Goal: Transaction & Acquisition: Purchase product/service

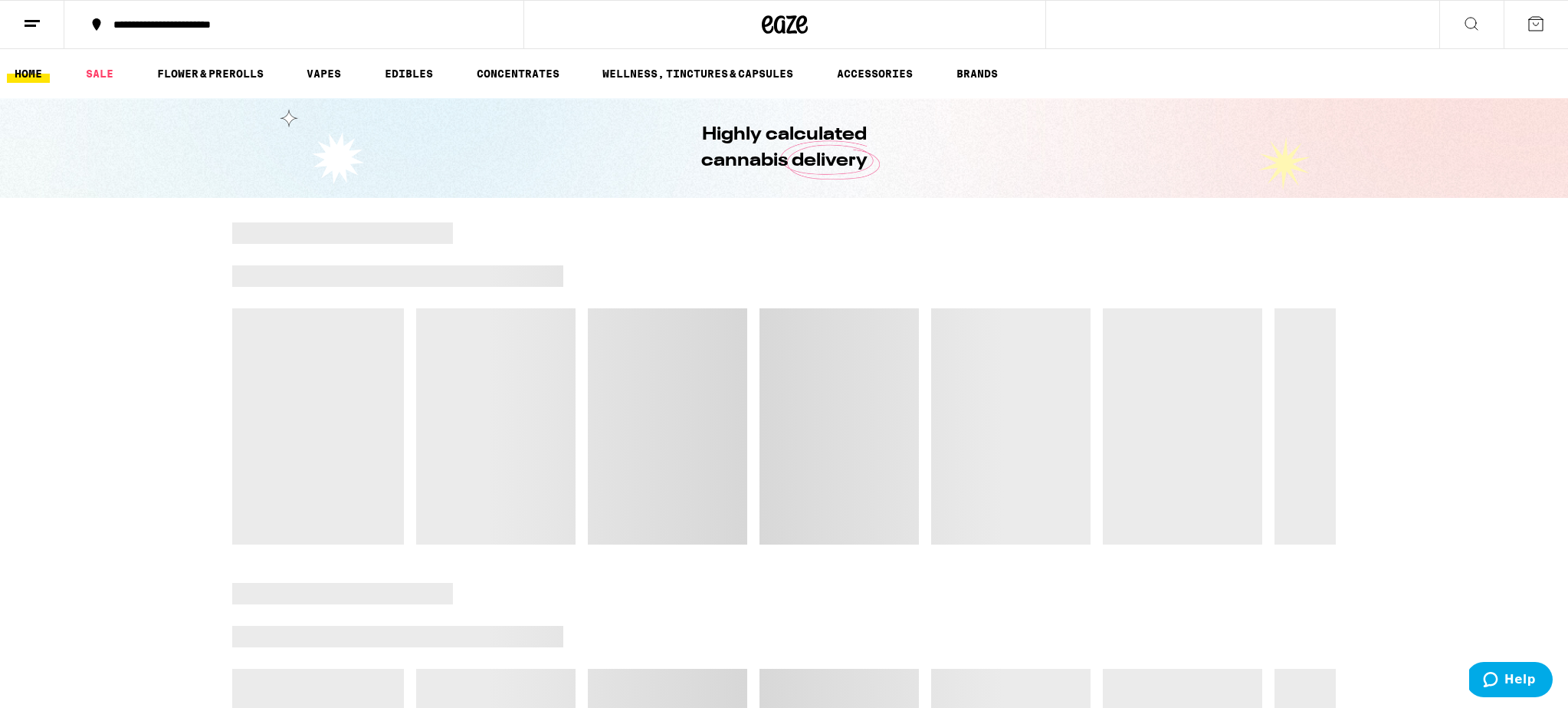
click at [28, 21] on line at bounding box center [32, 21] width 15 height 0
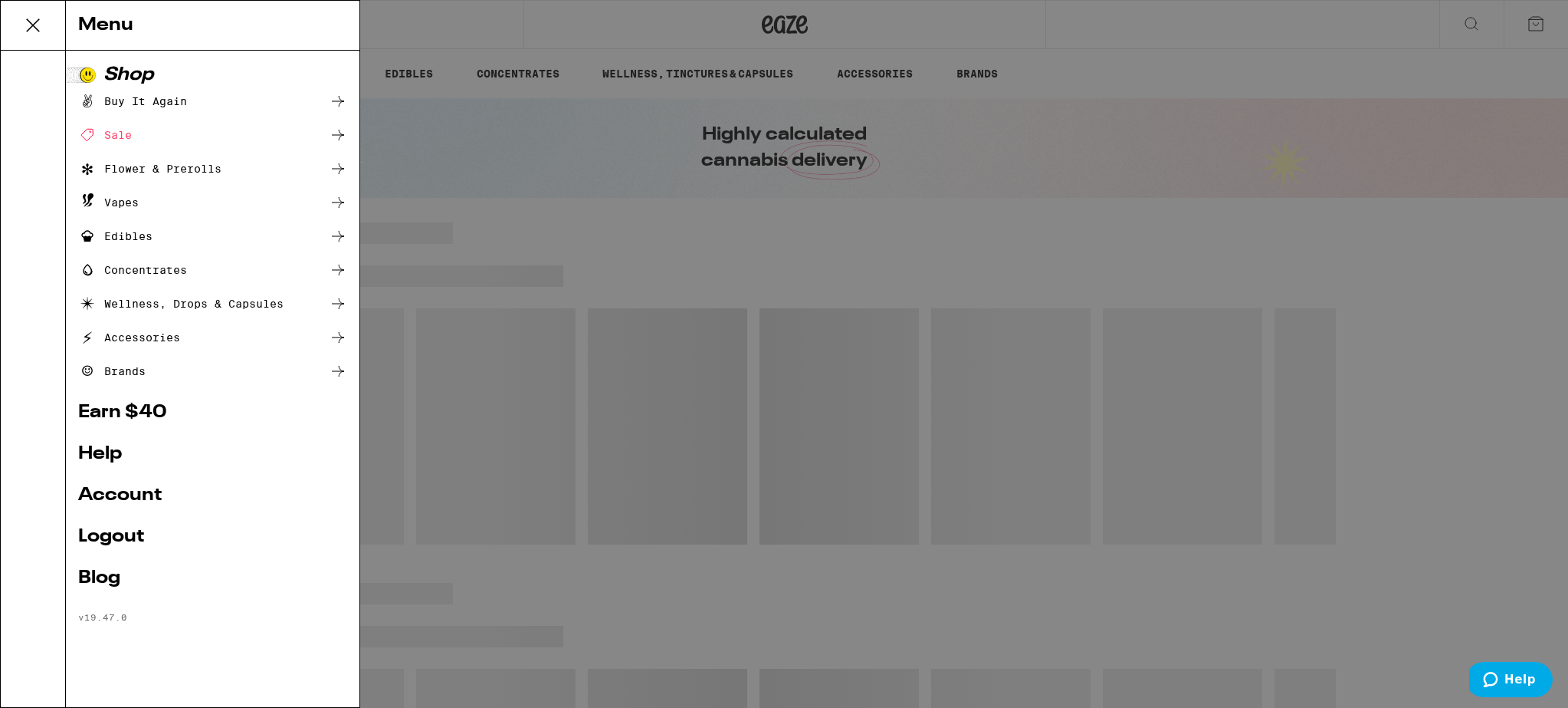
click at [113, 538] on link "Logout" at bounding box center [213, 536] width 269 height 18
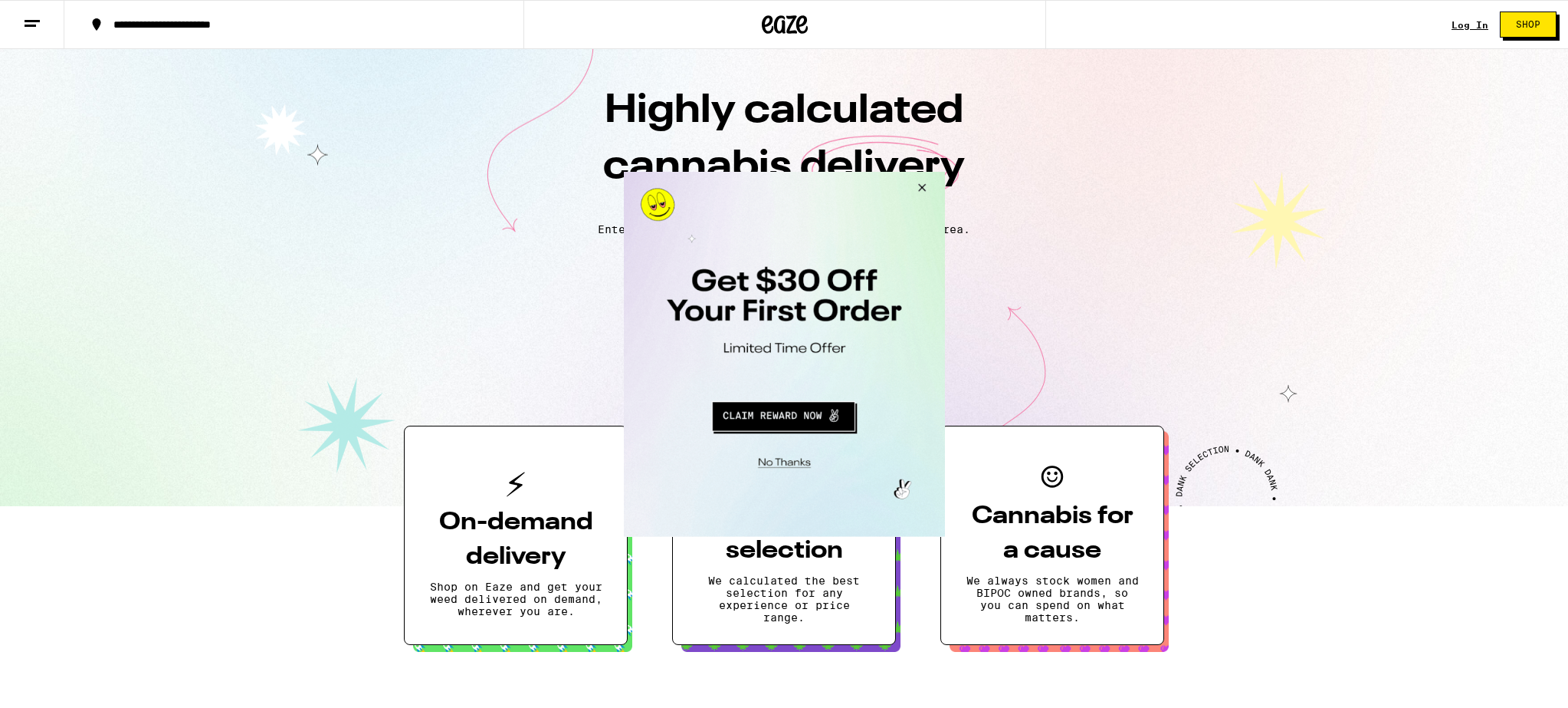
click at [920, 183] on button "Close Modal" at bounding box center [919, 189] width 41 height 37
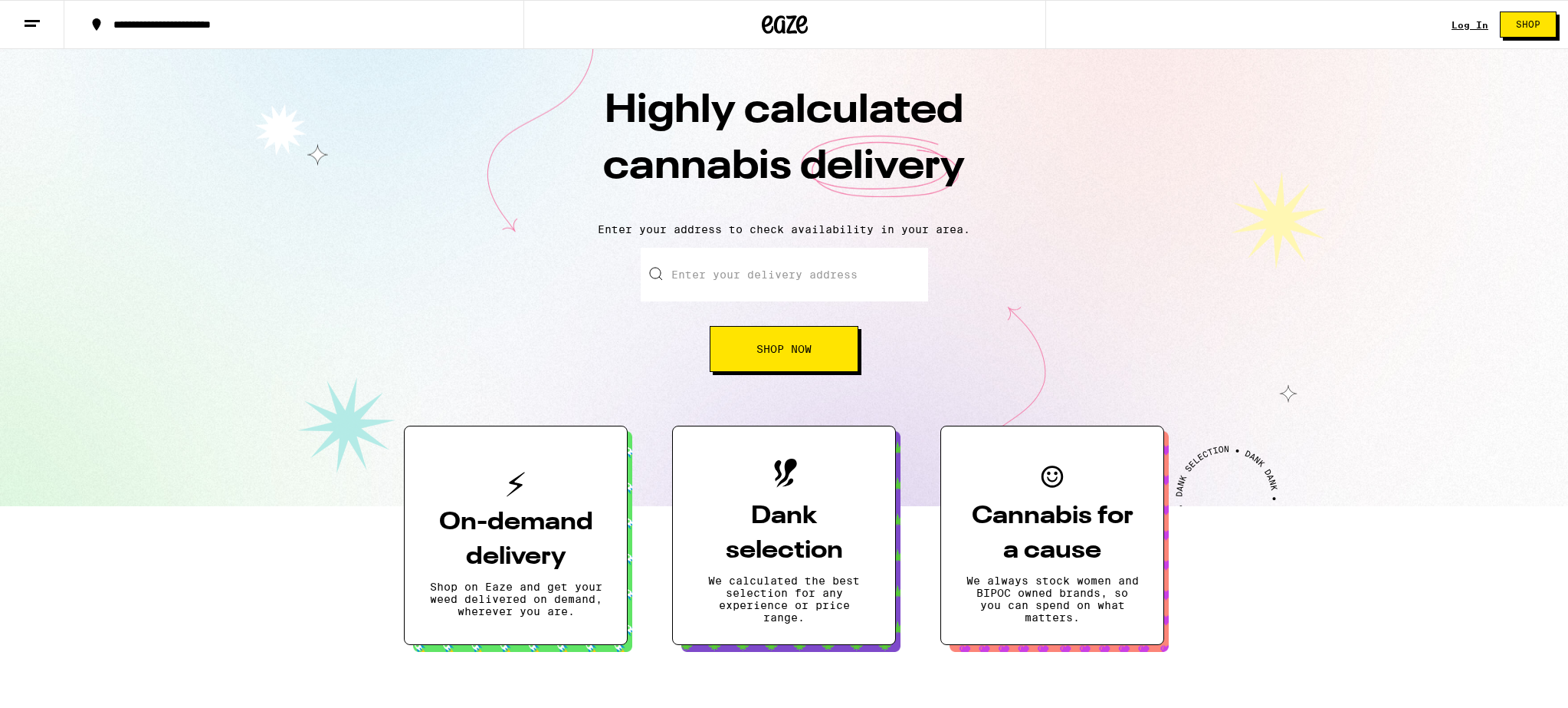
click at [1470, 21] on div "Log In" at bounding box center [1470, 25] width 37 height 10
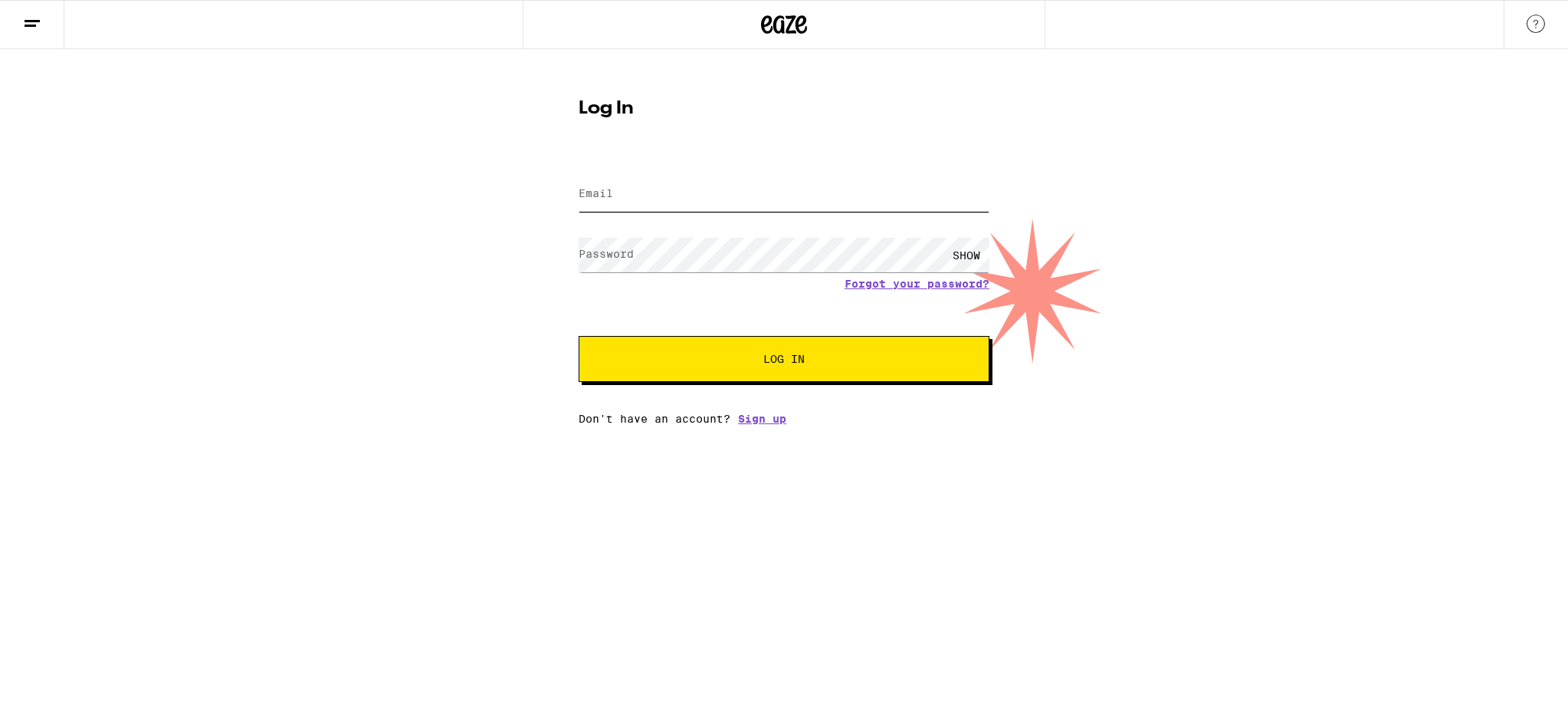
type input "[EMAIL_ADDRESS][DOMAIN_NAME]"
click at [774, 350] on button "Log In" at bounding box center [784, 359] width 411 height 46
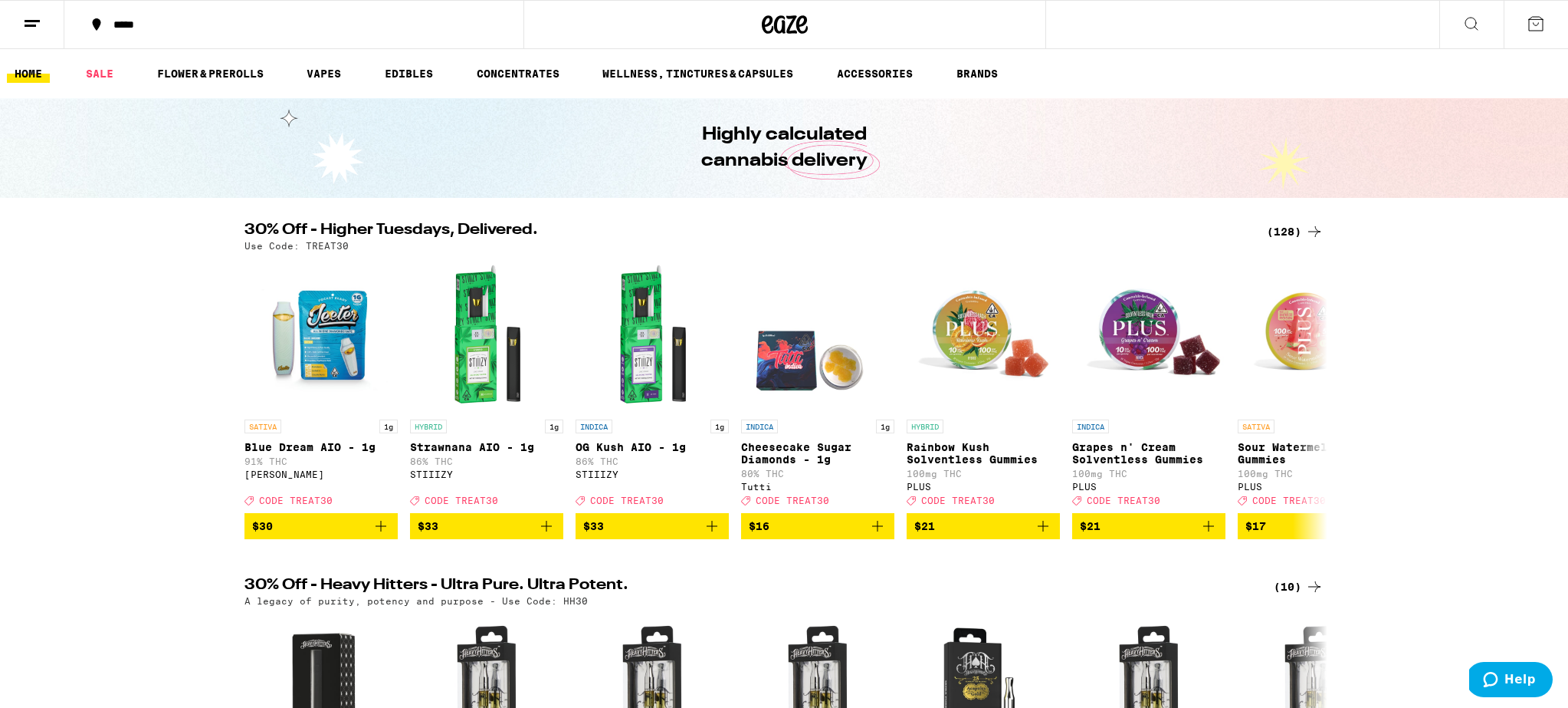
scroll to position [0, 1]
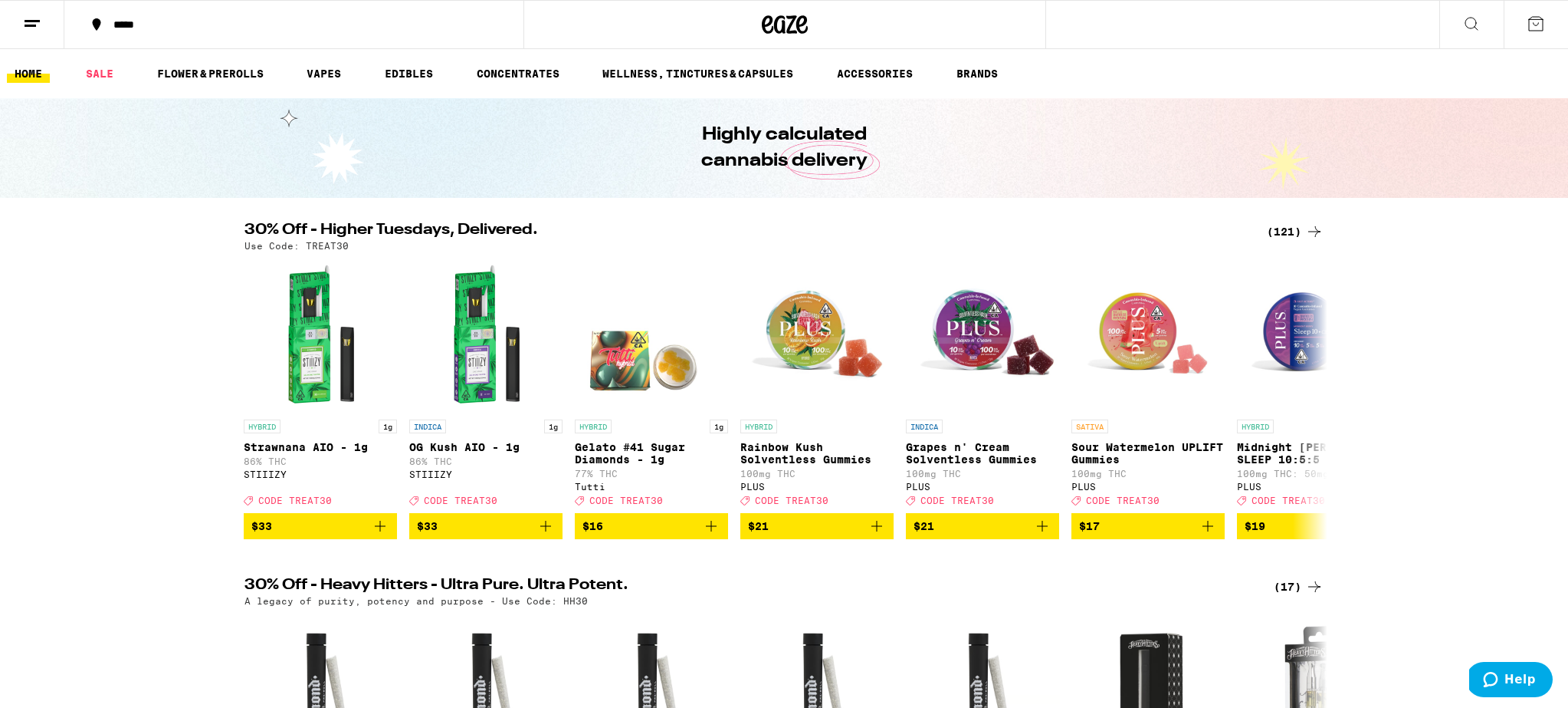
click at [1307, 233] on icon at bounding box center [1314, 231] width 18 height 18
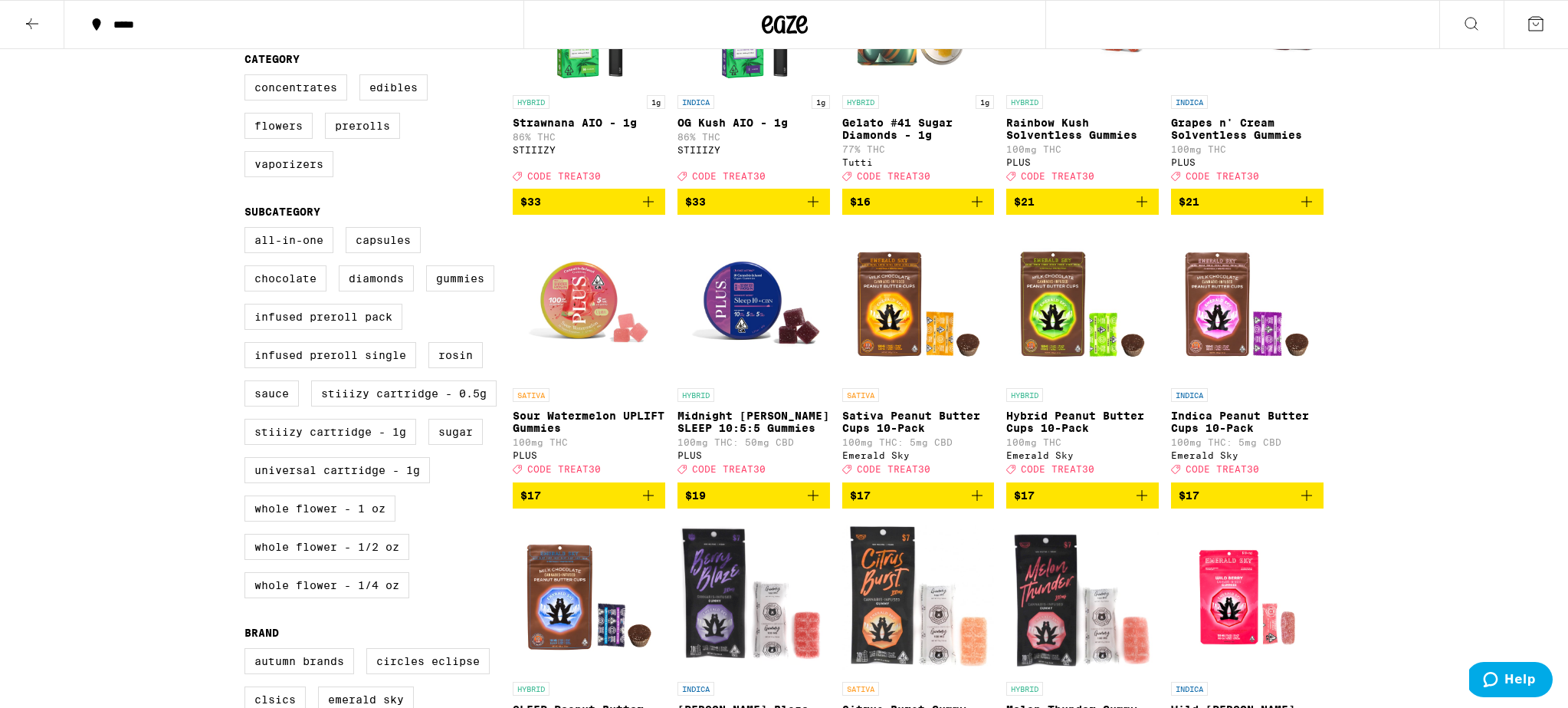
scroll to position [303, 0]
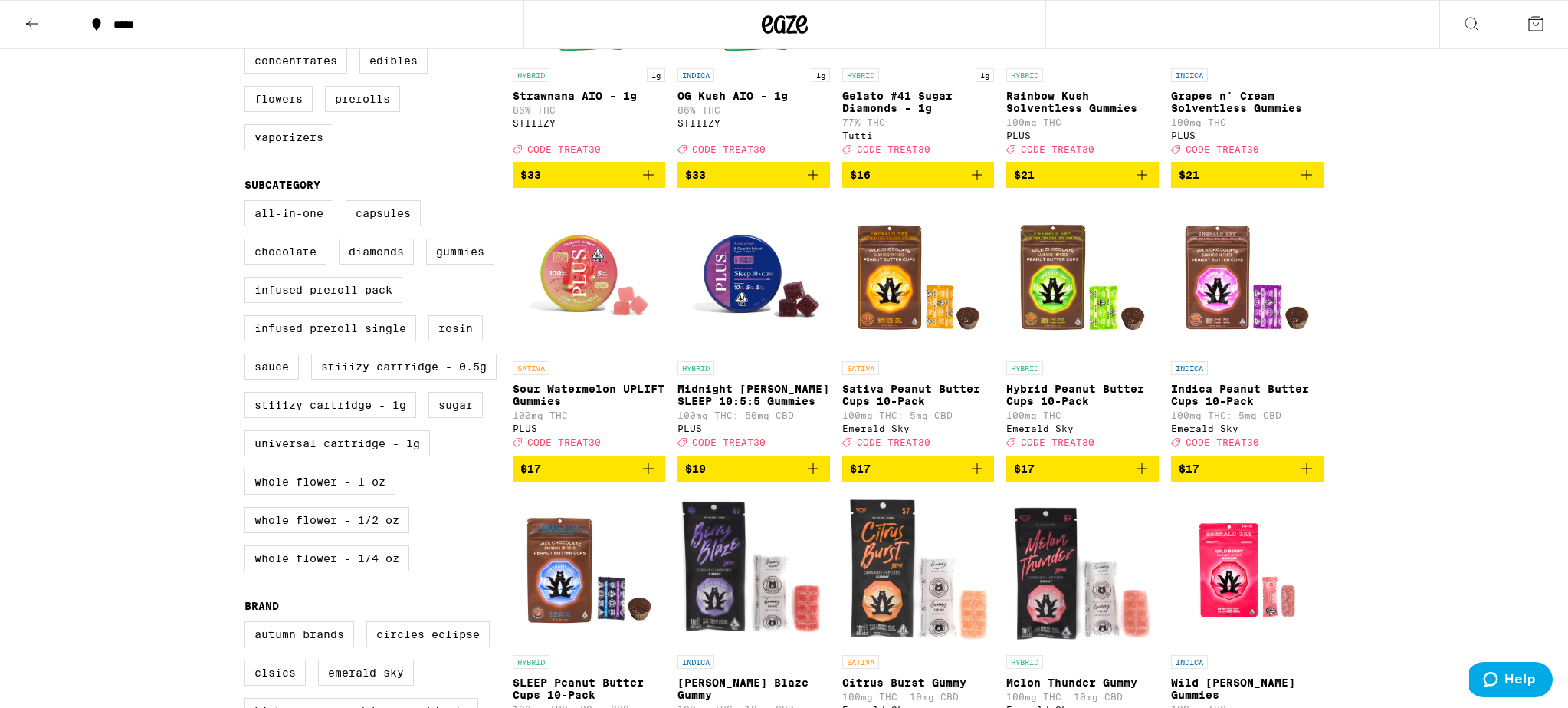
click at [1102, 478] on span "$17" at bounding box center [1082, 468] width 138 height 18
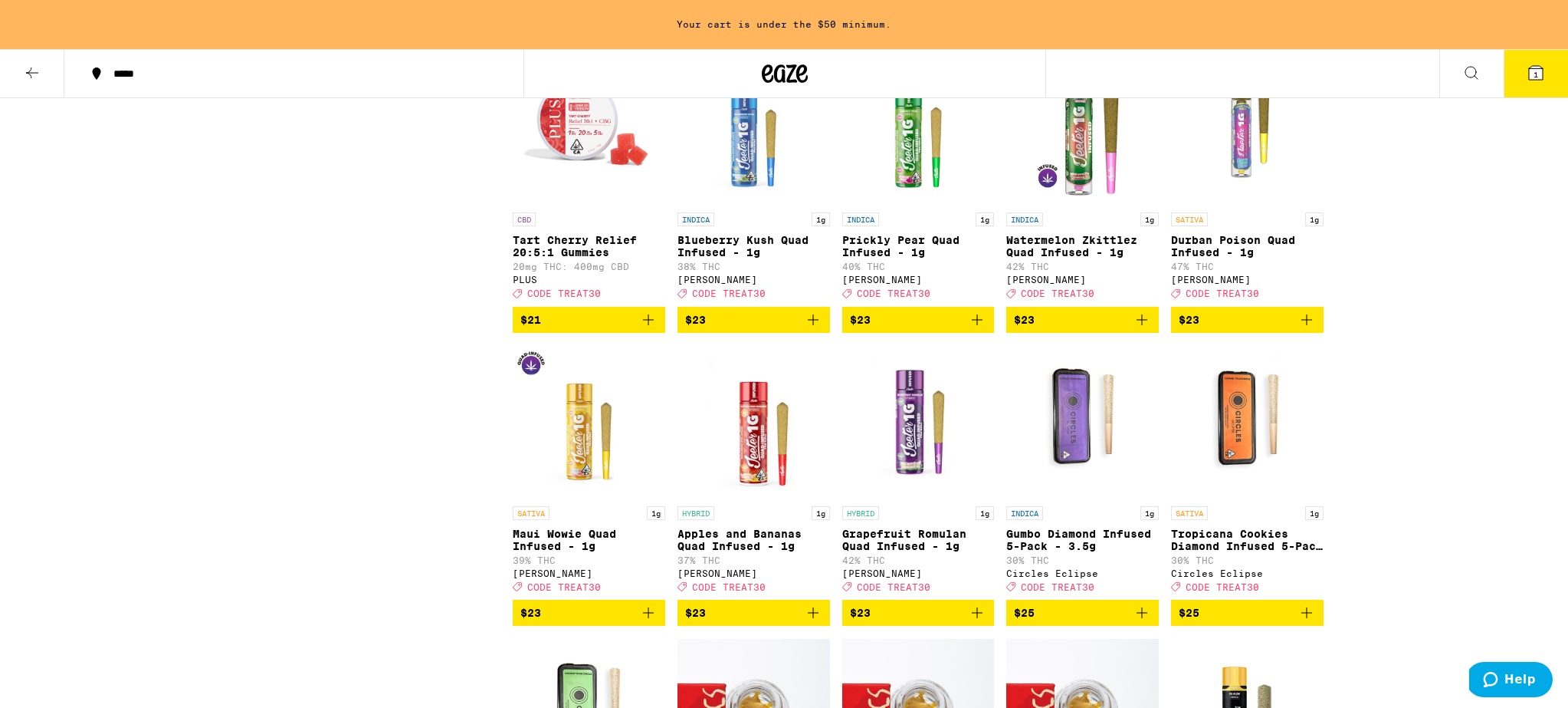
scroll to position [2849, 0]
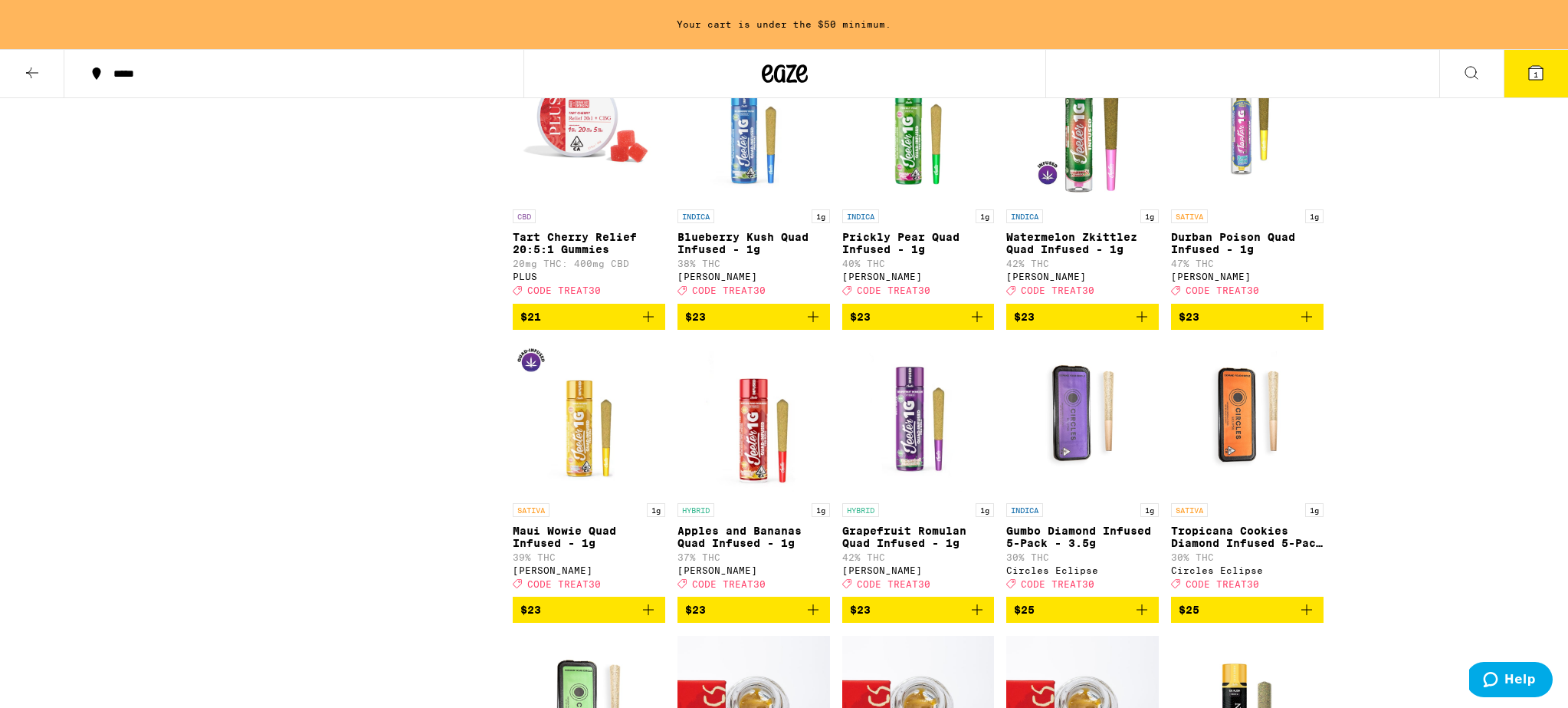
click at [563, 326] on span "$21" at bounding box center [589, 316] width 138 height 18
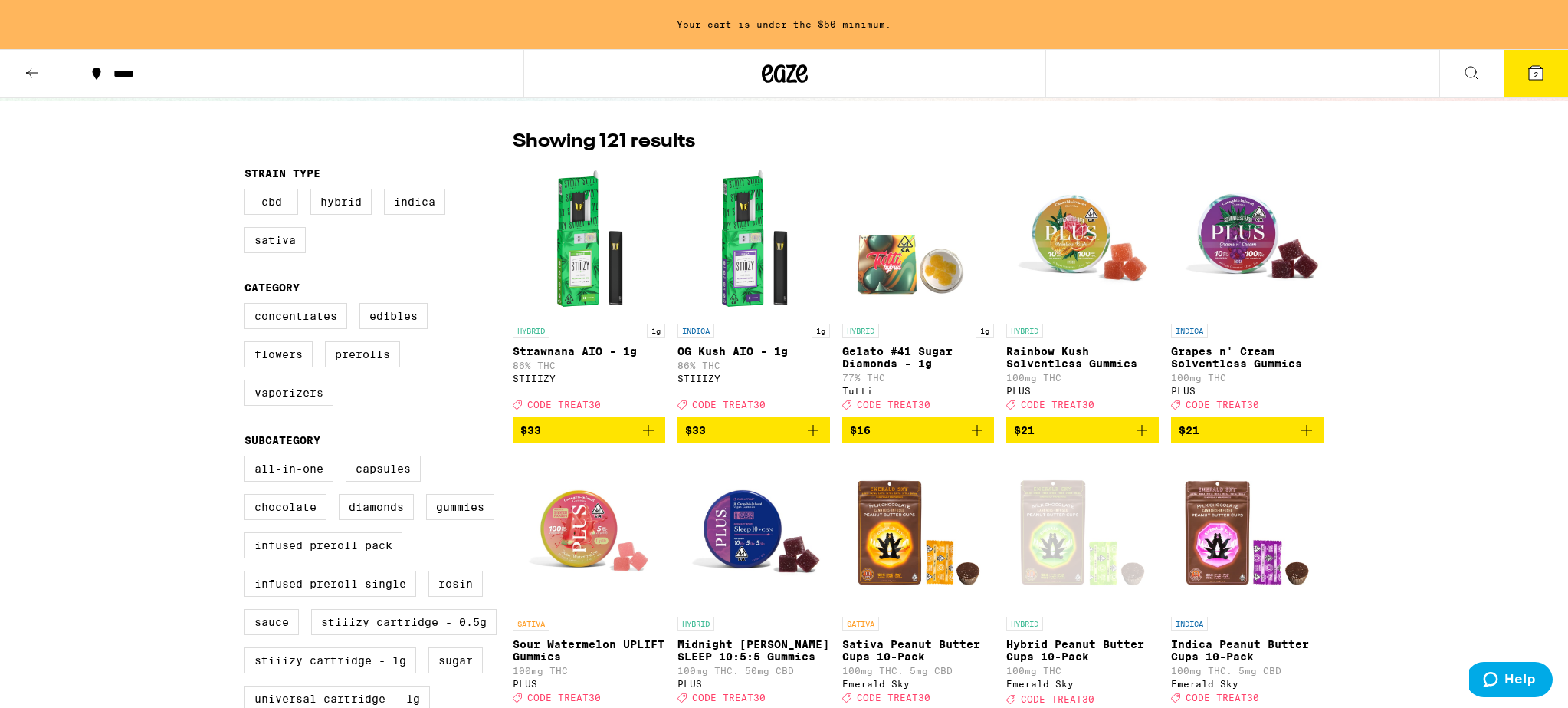
scroll to position [0, 0]
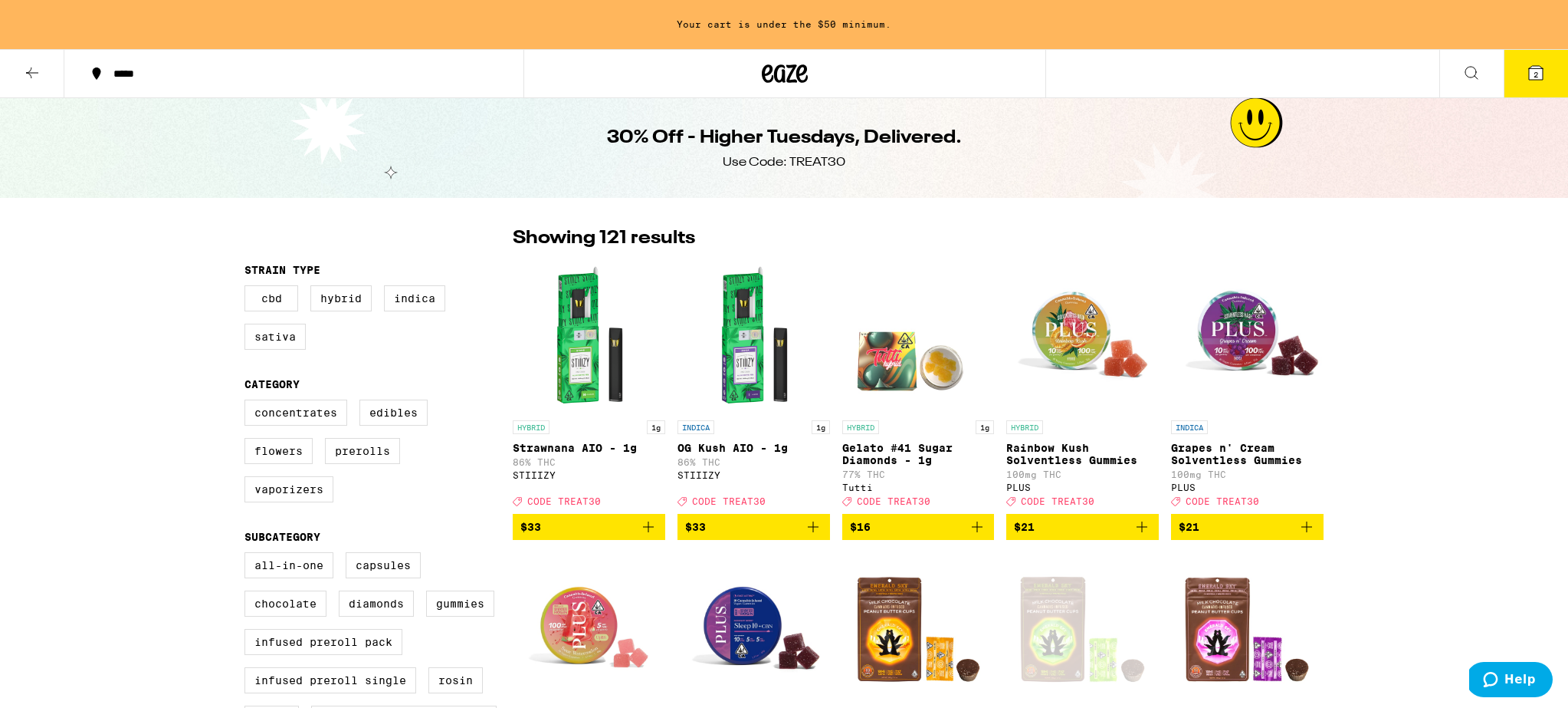
click at [19, 62] on button at bounding box center [32, 74] width 64 height 48
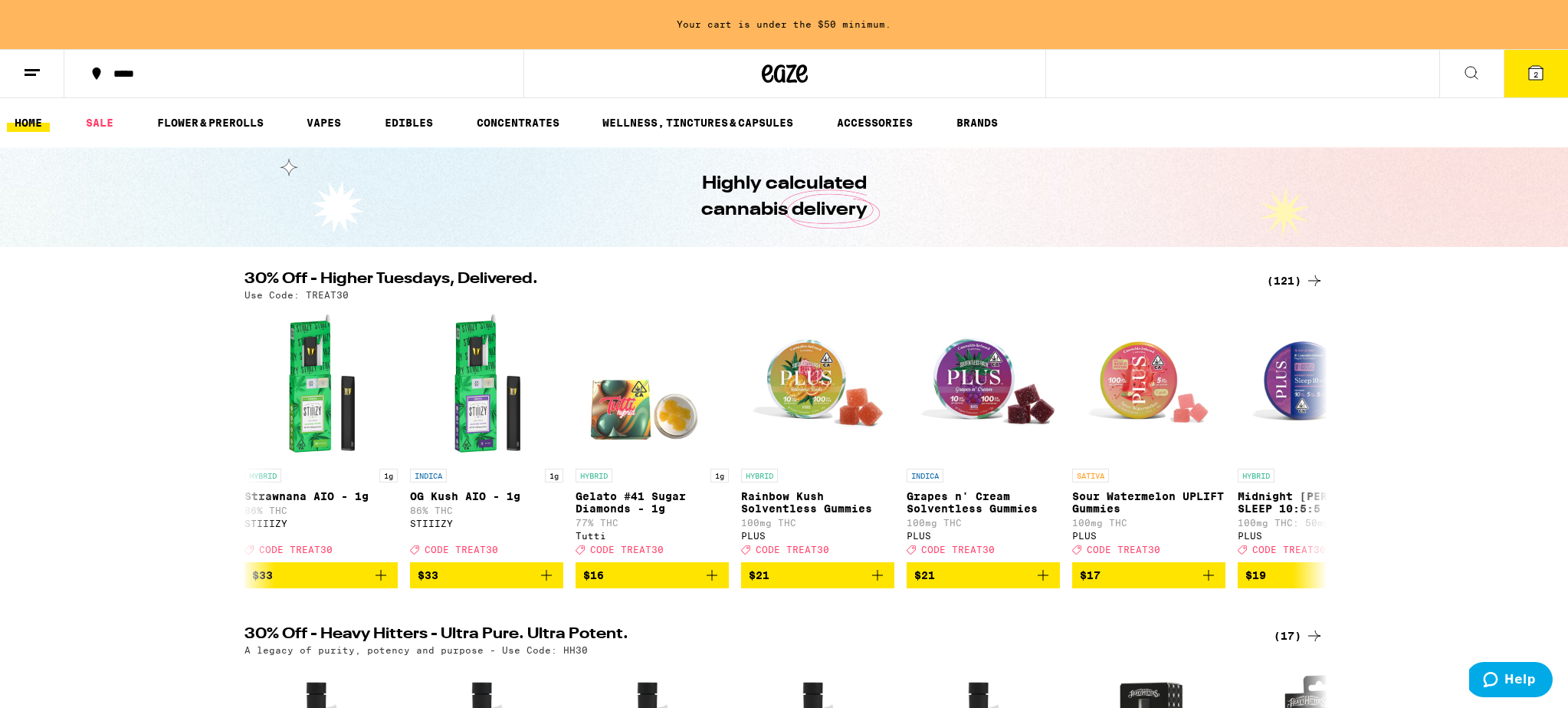
click at [1293, 119] on ul "HOME SALE FLOWER & PREROLLS VAPES EDIBLES CONCENTRATES WELLNESS, TINCTURES & CA…" at bounding box center [784, 123] width 1568 height 49
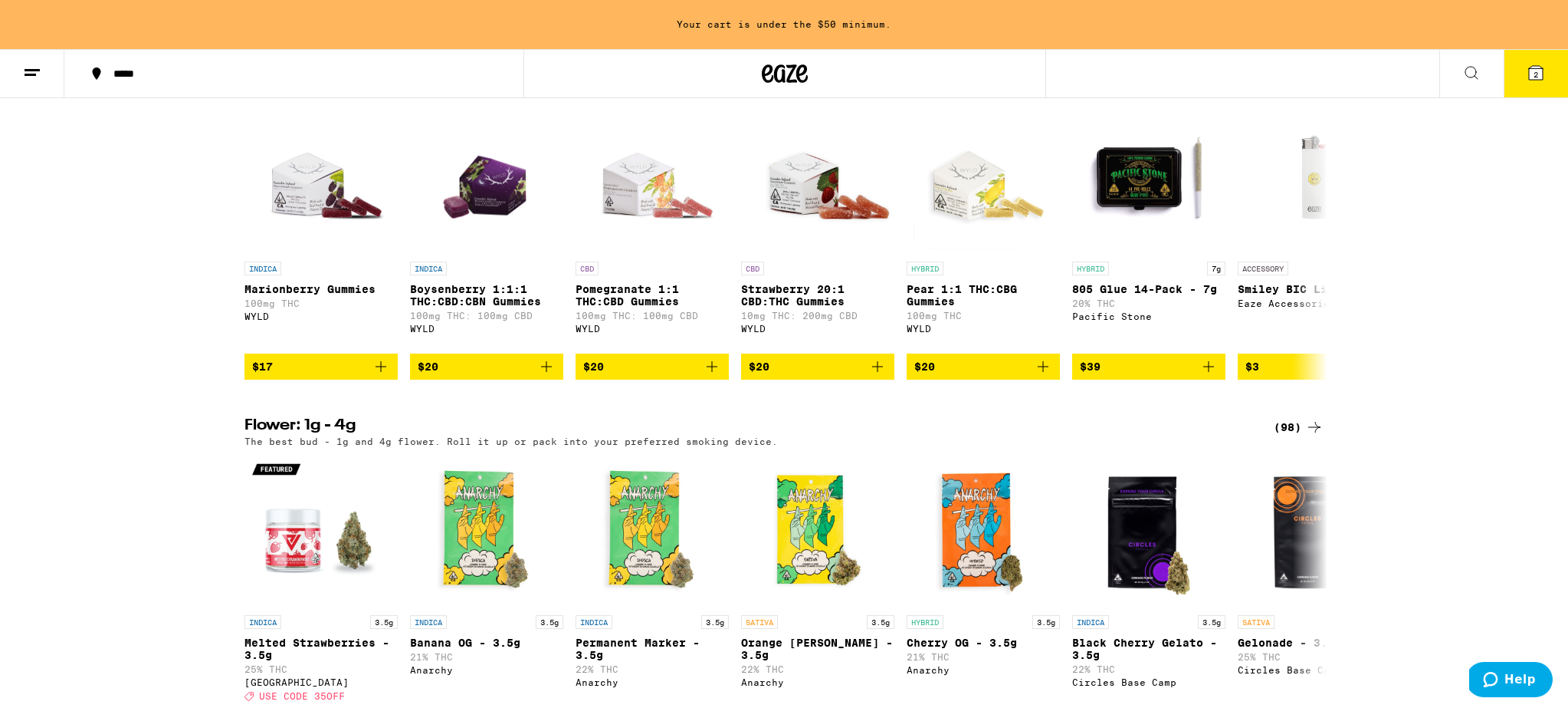
click at [1314, 83] on icon at bounding box center [1314, 73] width 18 height 18
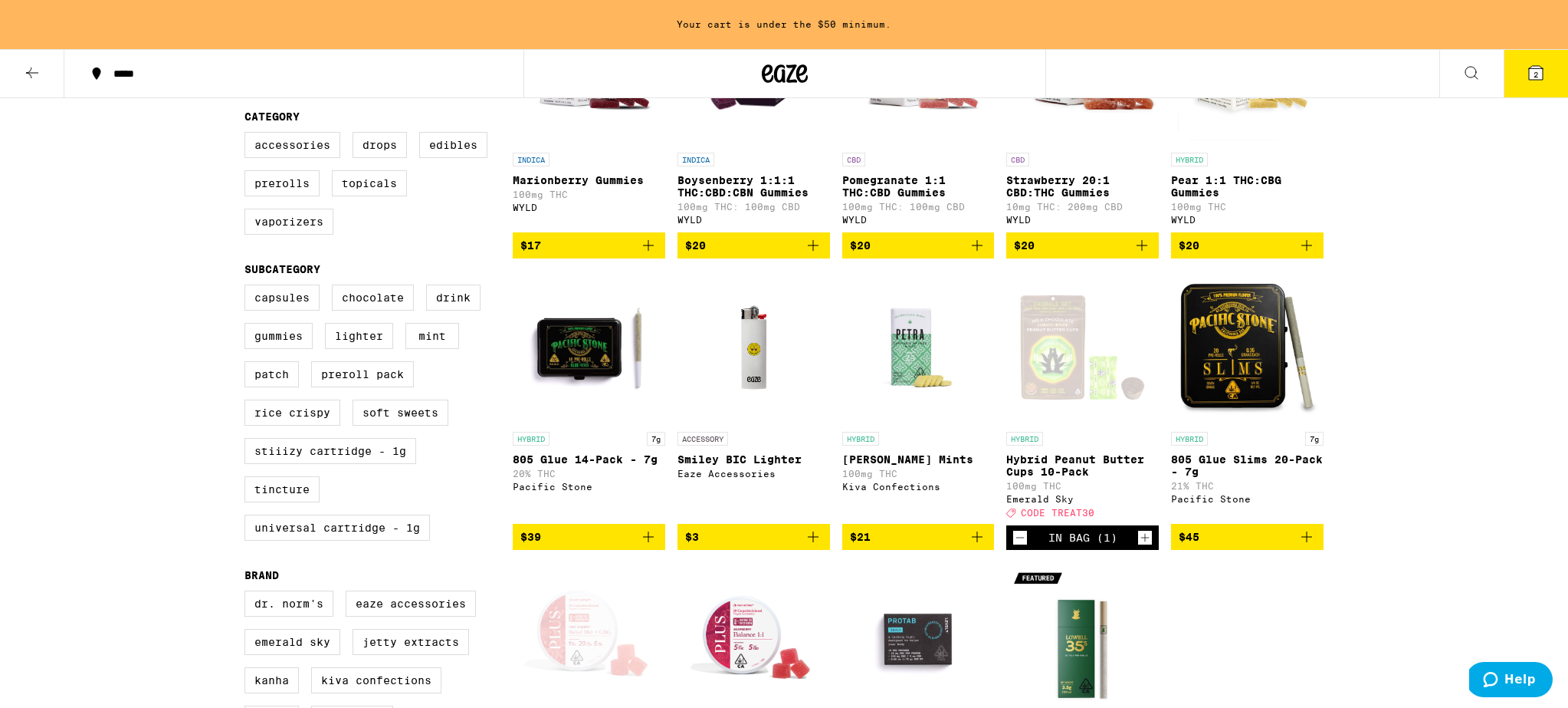
scroll to position [271, 0]
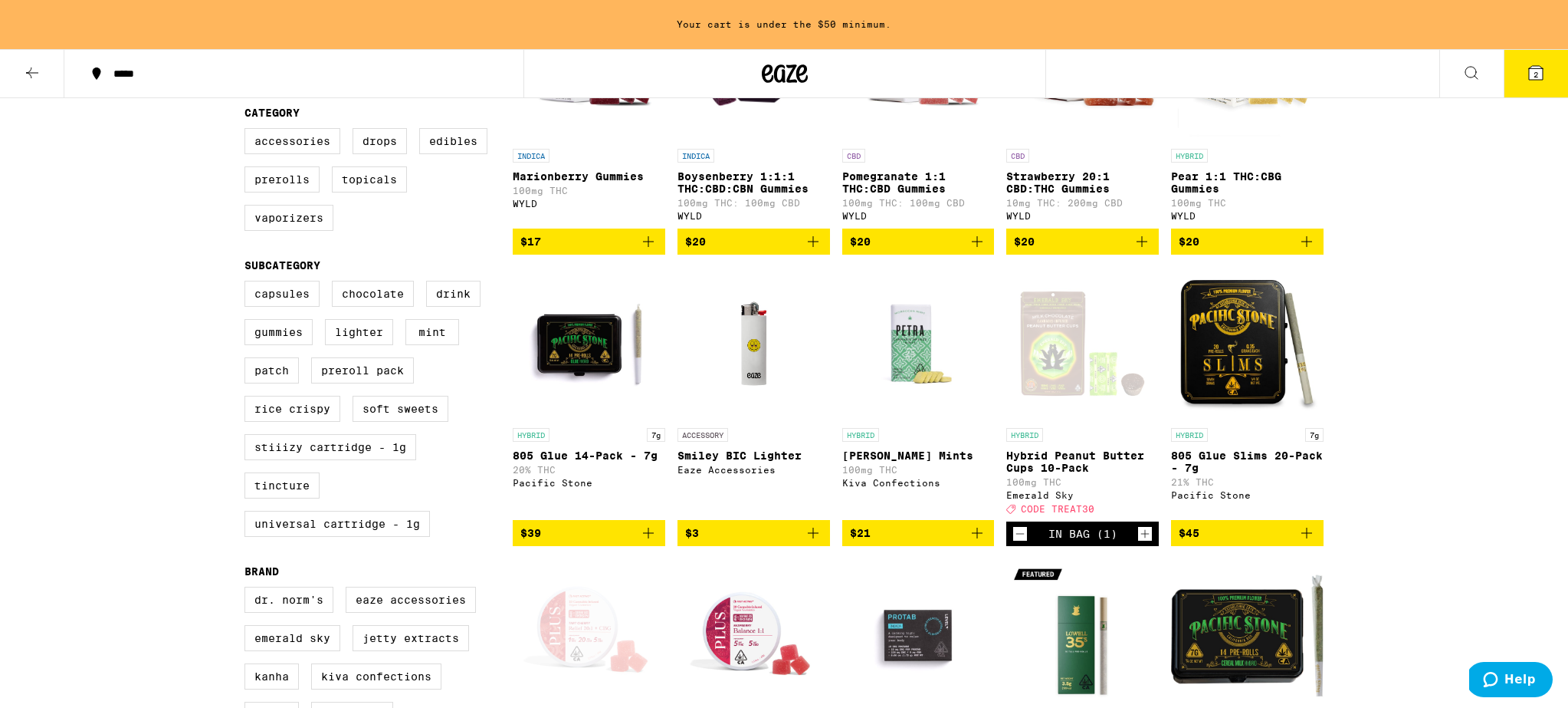
click at [1259, 542] on span "$45" at bounding box center [1248, 532] width 138 height 18
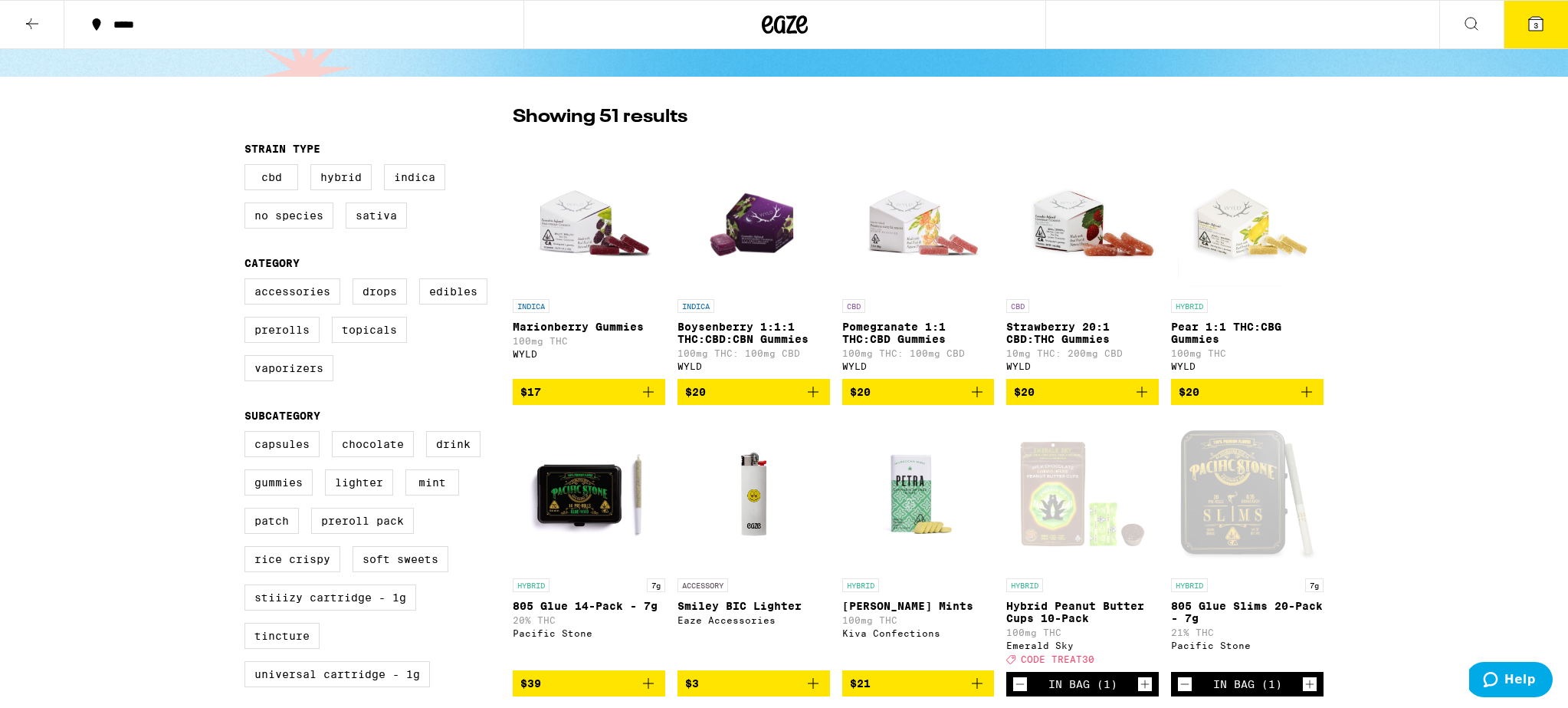
scroll to position [0, 0]
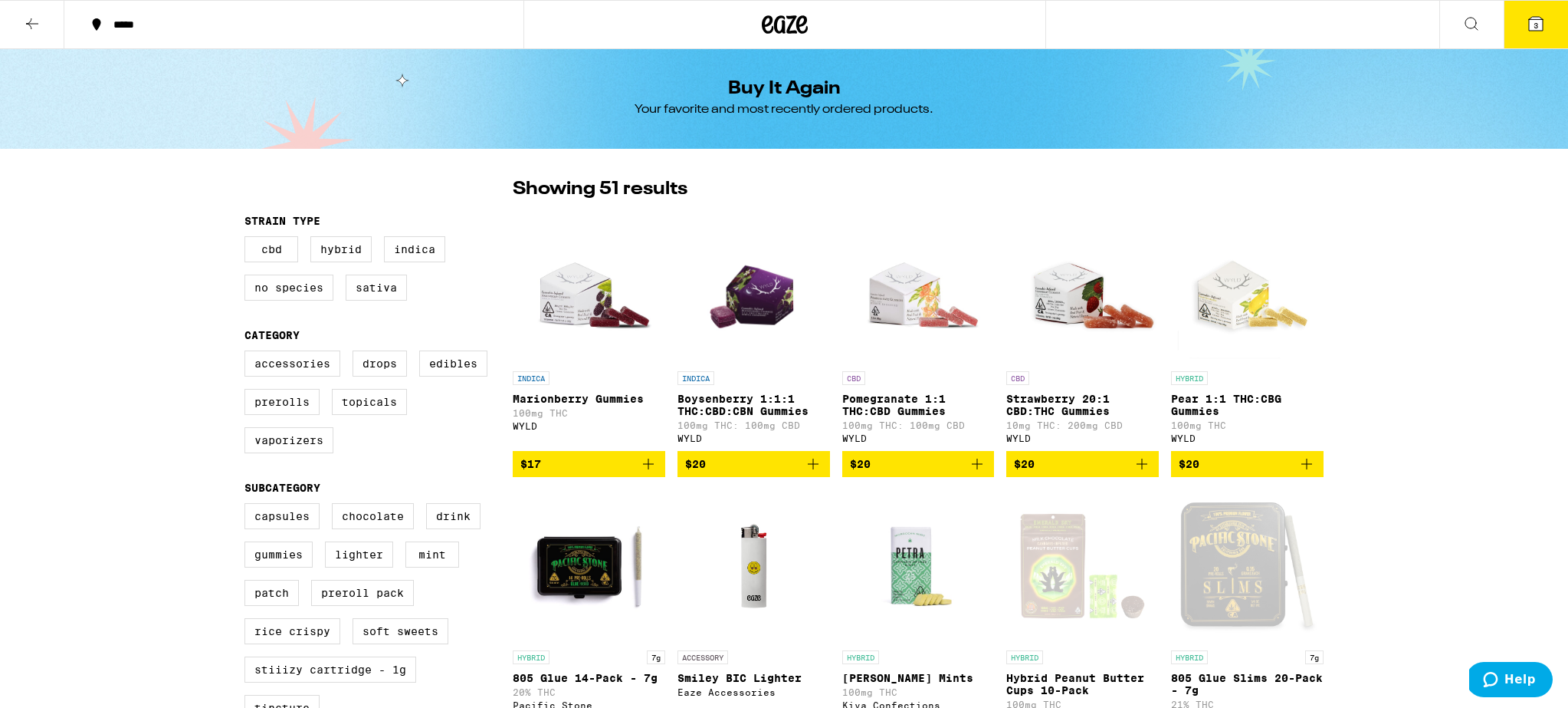
click at [28, 22] on icon at bounding box center [32, 24] width 13 height 11
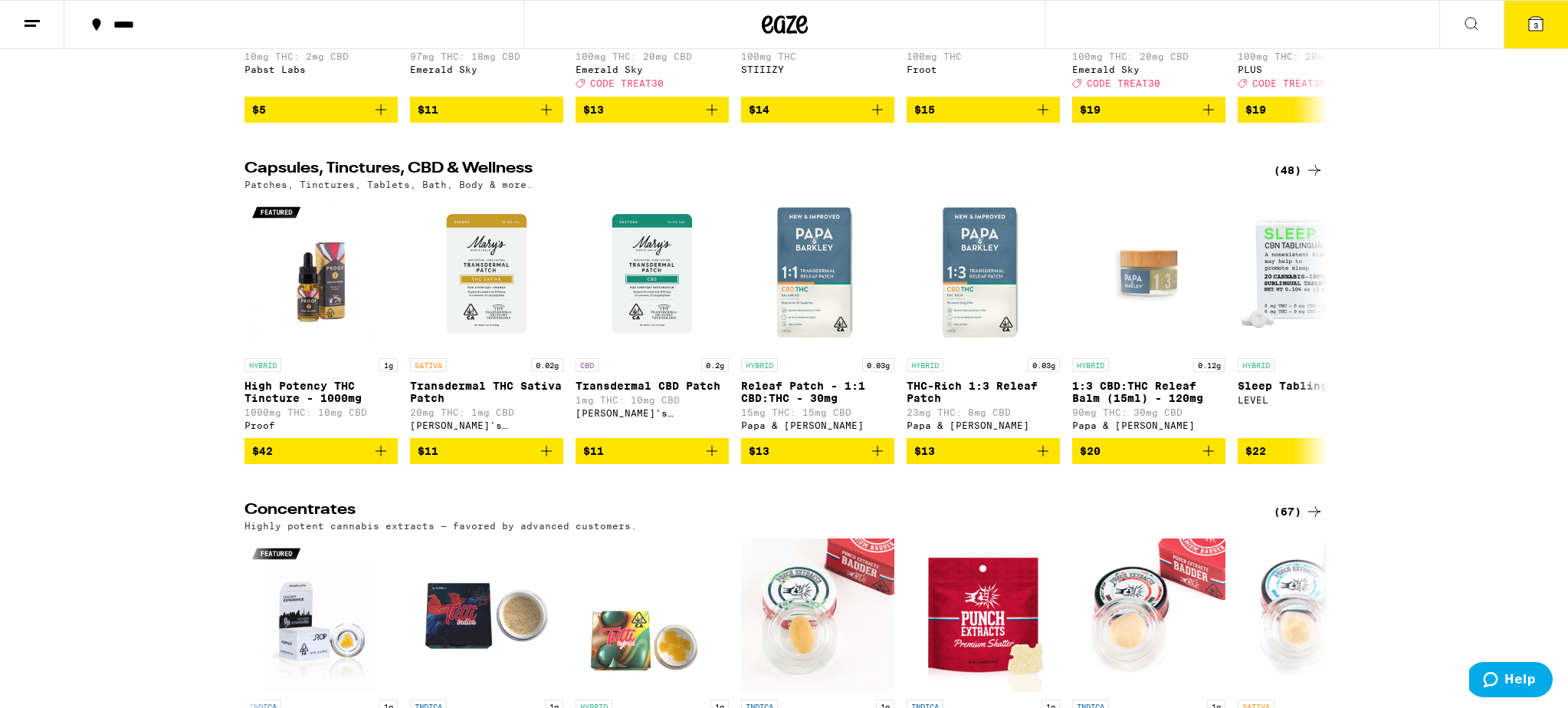
scroll to position [6499, 0]
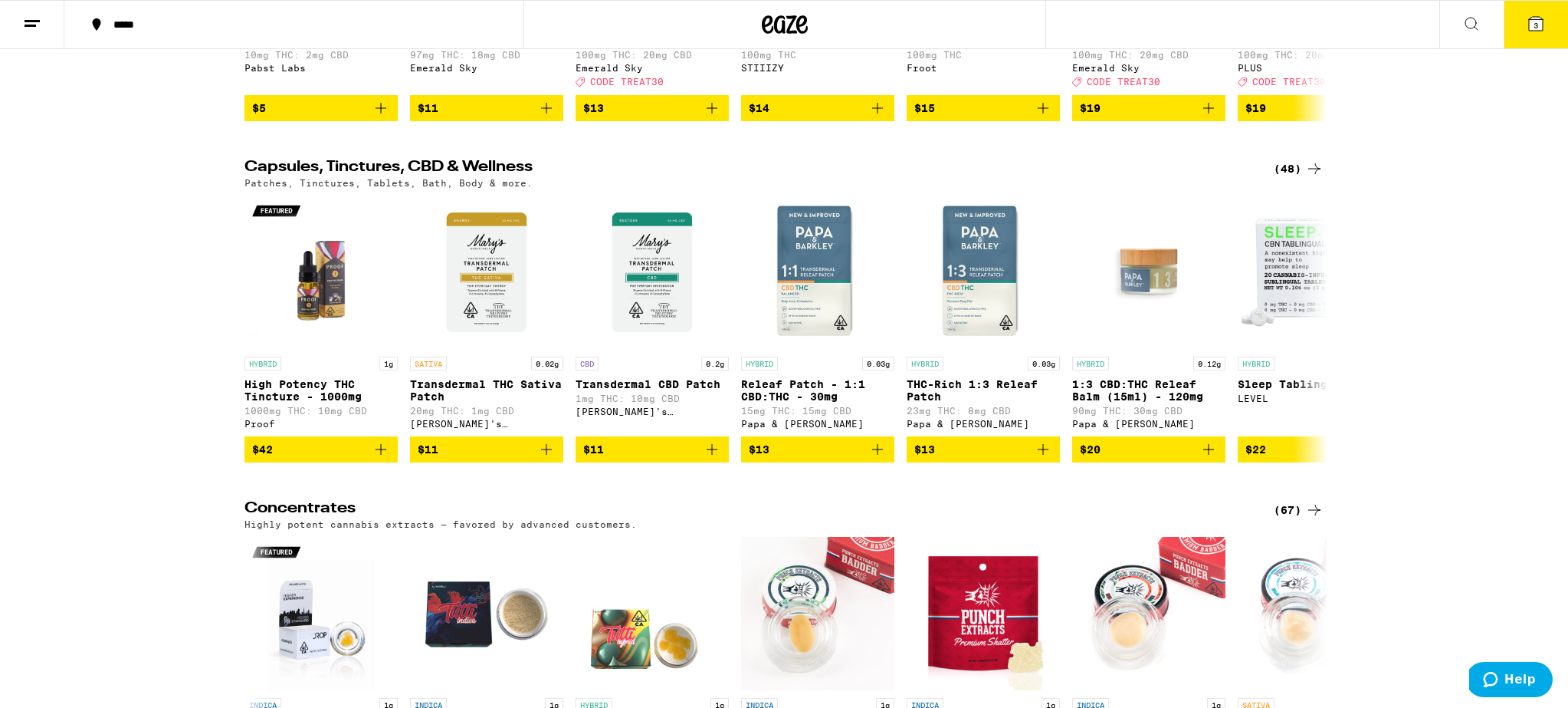
click at [1289, 178] on div "(48)" at bounding box center [1298, 168] width 50 height 18
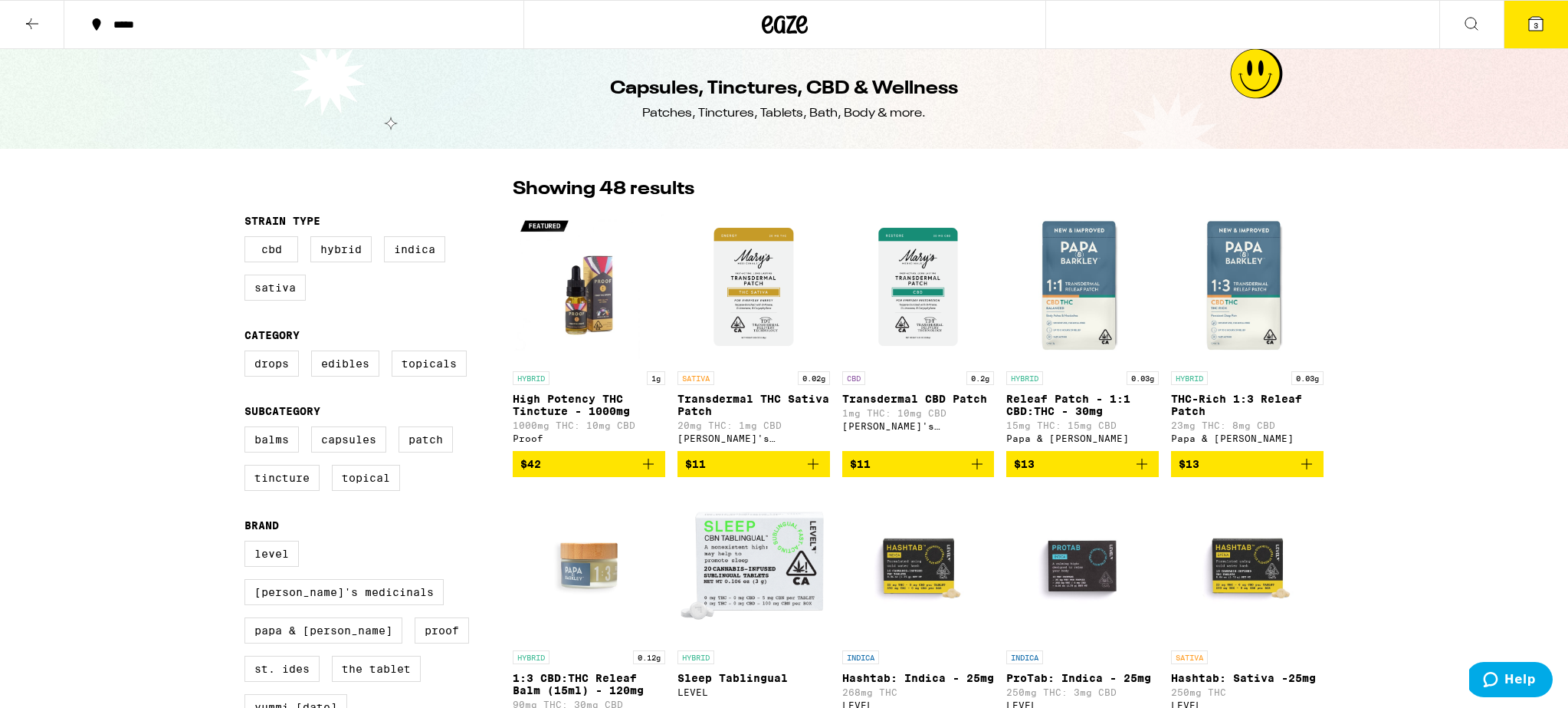
click at [1517, 27] on button "3" at bounding box center [1536, 25] width 64 height 47
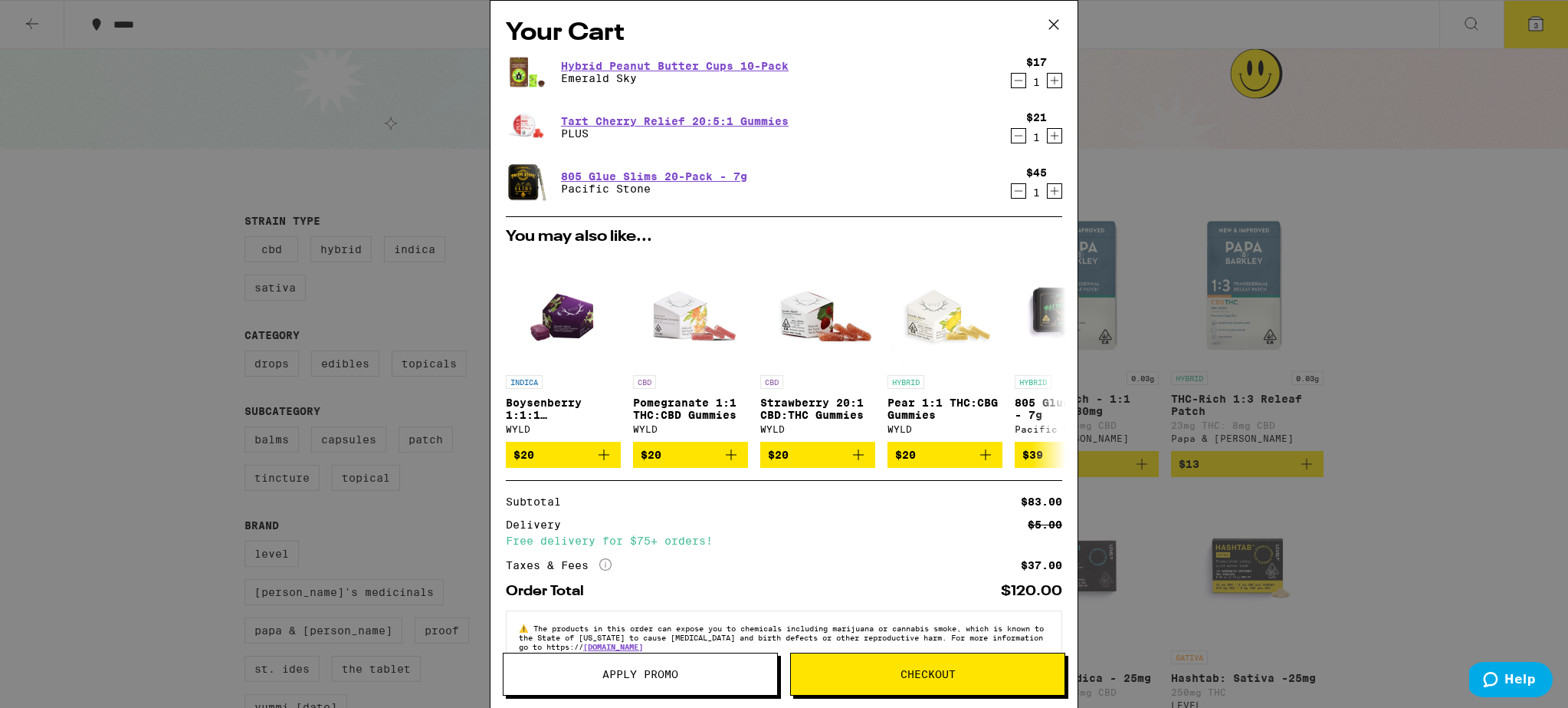
click at [1060, 20] on icon at bounding box center [1053, 24] width 23 height 23
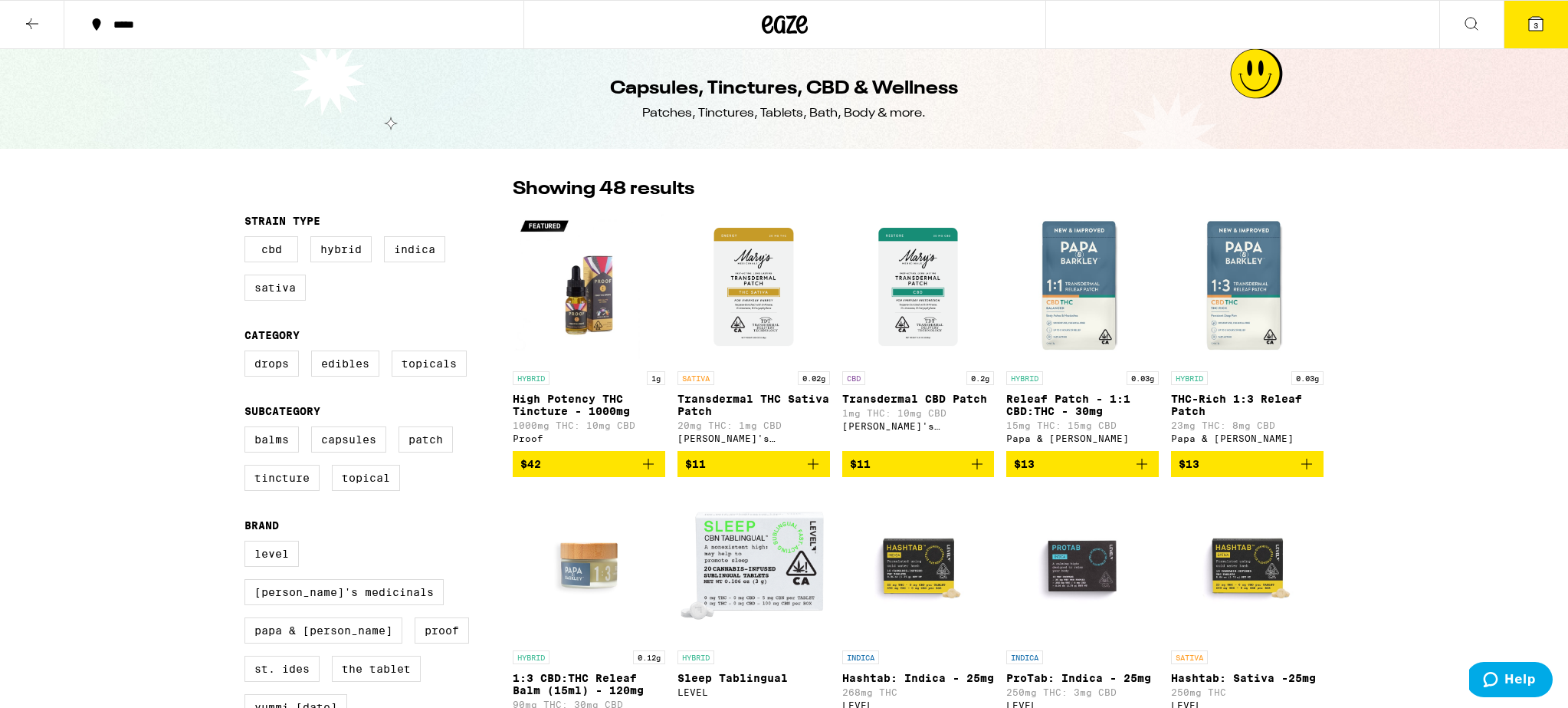
click at [34, 26] on icon at bounding box center [32, 23] width 18 height 18
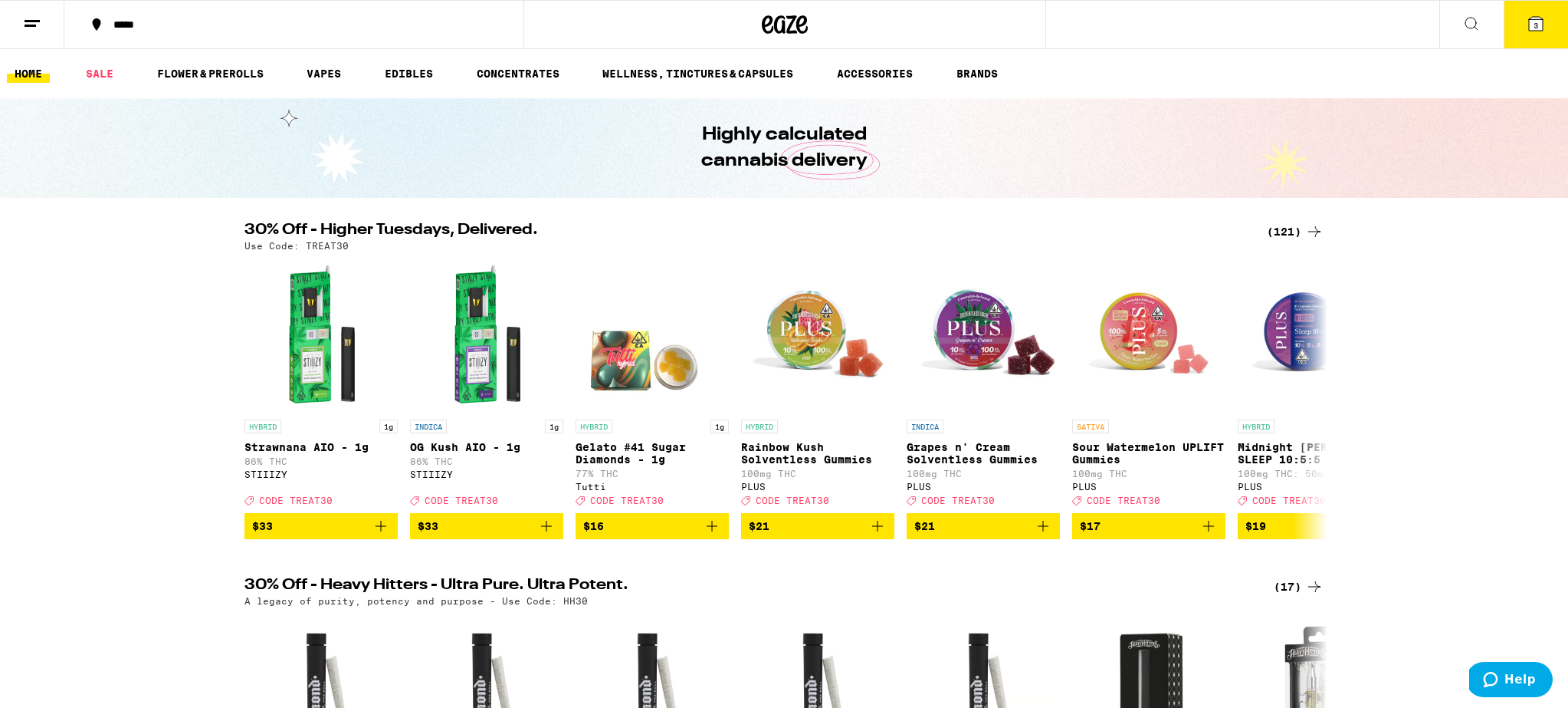
click at [1547, 31] on button "3" at bounding box center [1536, 25] width 64 height 47
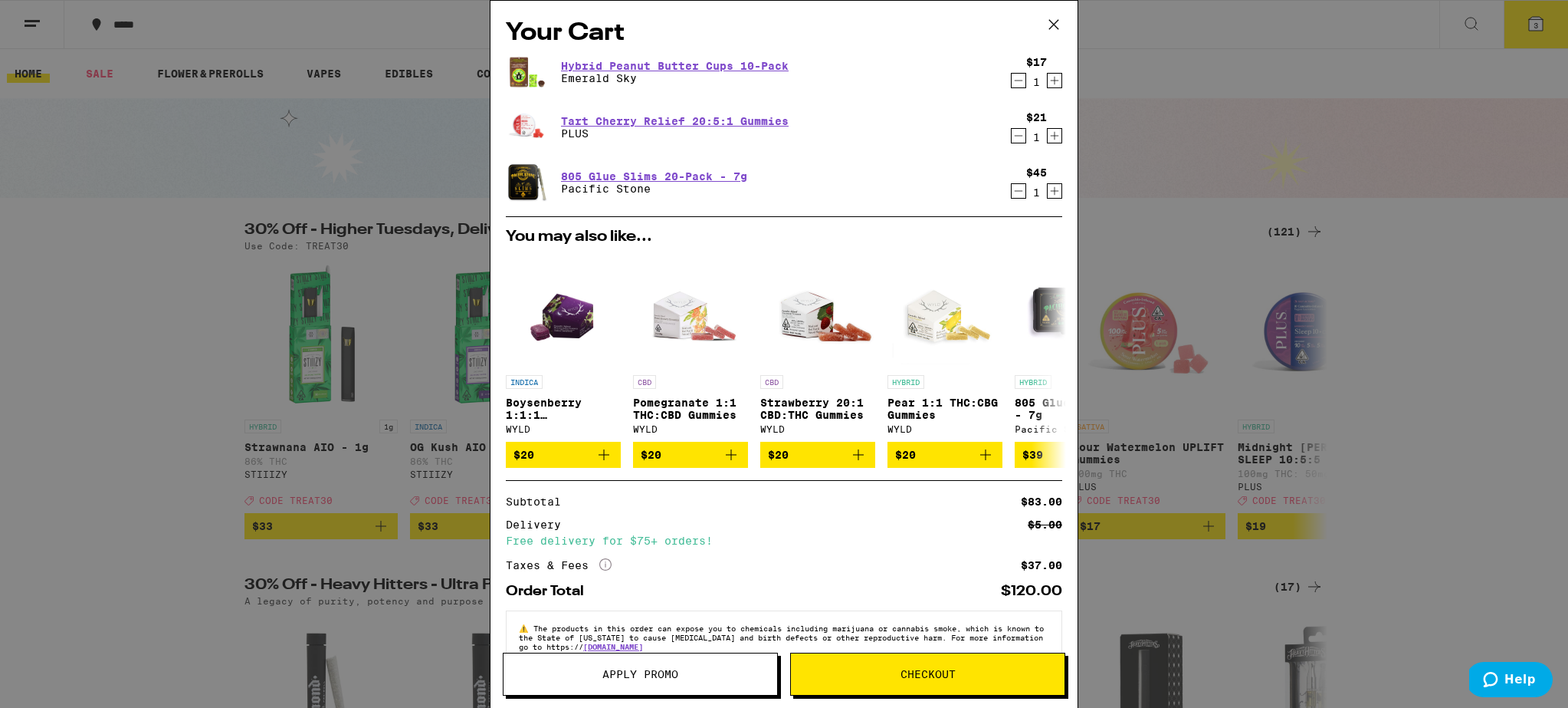
click at [643, 673] on span "Apply Promo" at bounding box center [640, 674] width 76 height 11
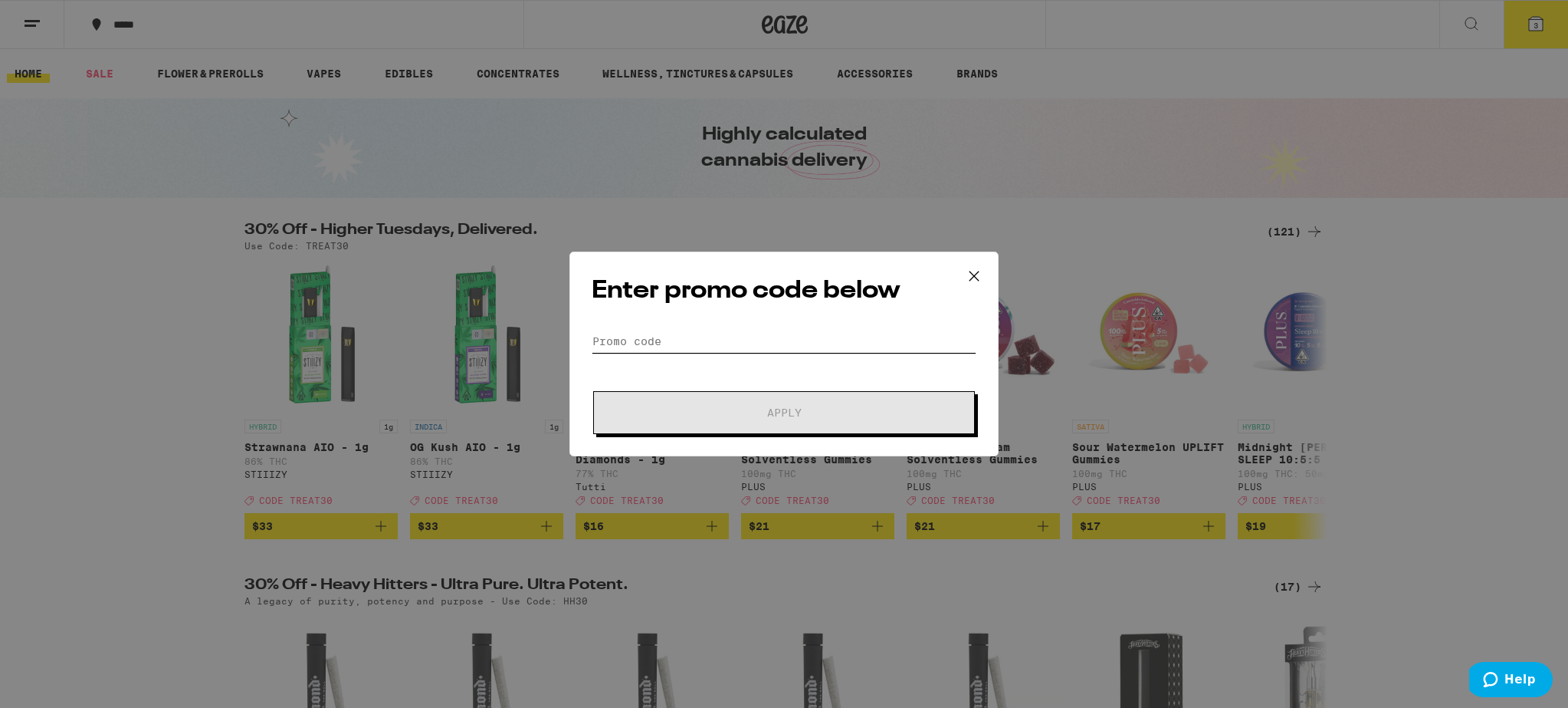
click at [688, 342] on input "Promo Code" at bounding box center [784, 341] width 385 height 23
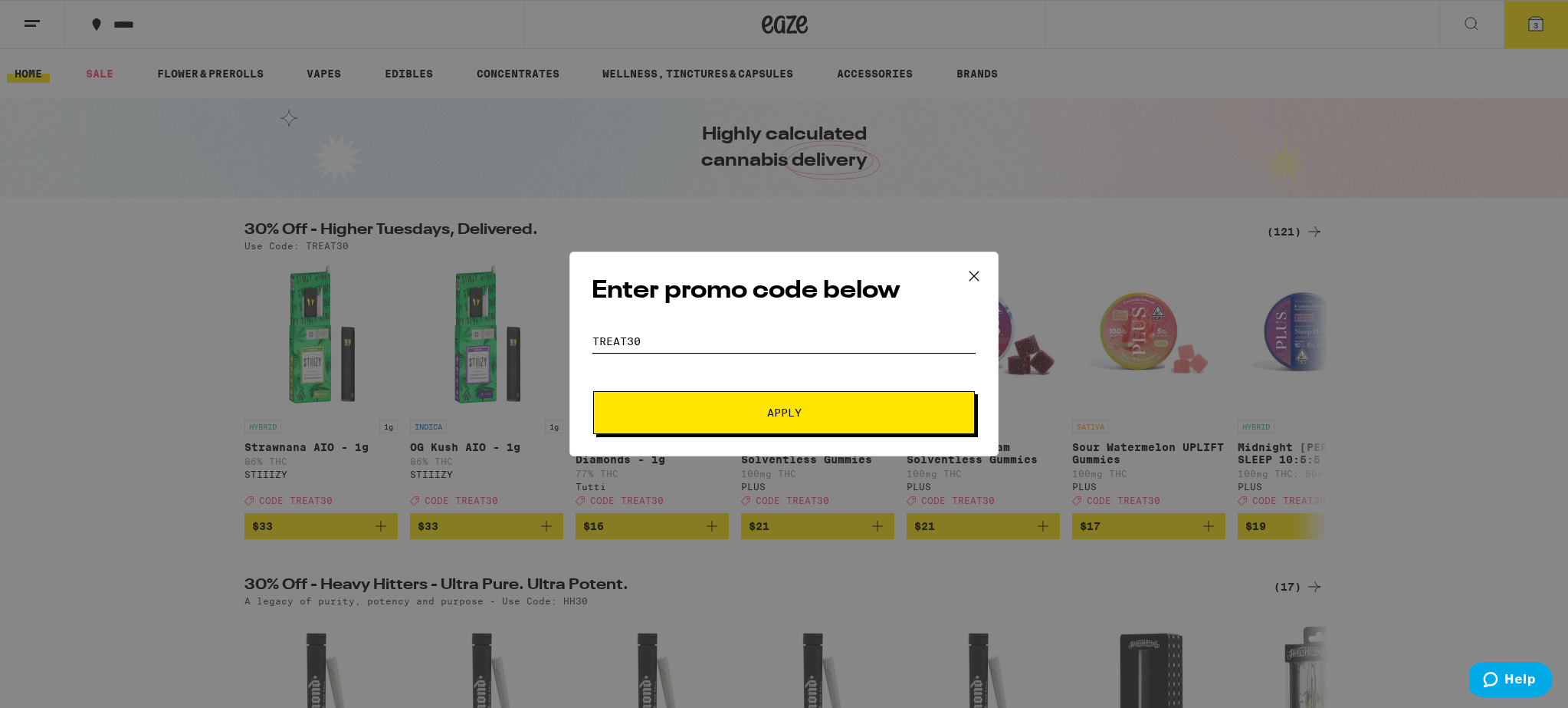
type input "TREAT30"
click at [750, 407] on button "Apply" at bounding box center [784, 412] width 382 height 43
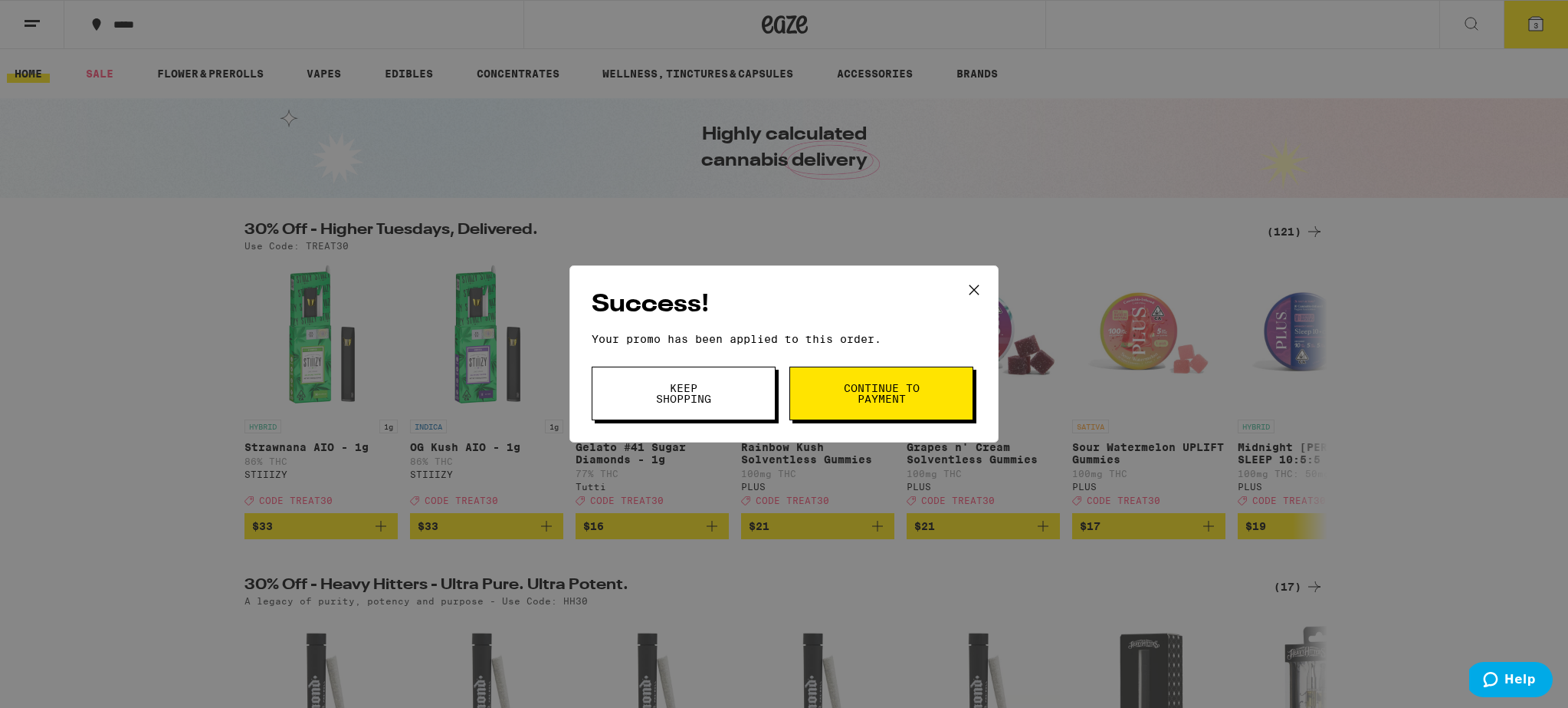
click at [735, 395] on button "Keep Shopping" at bounding box center [683, 393] width 184 height 54
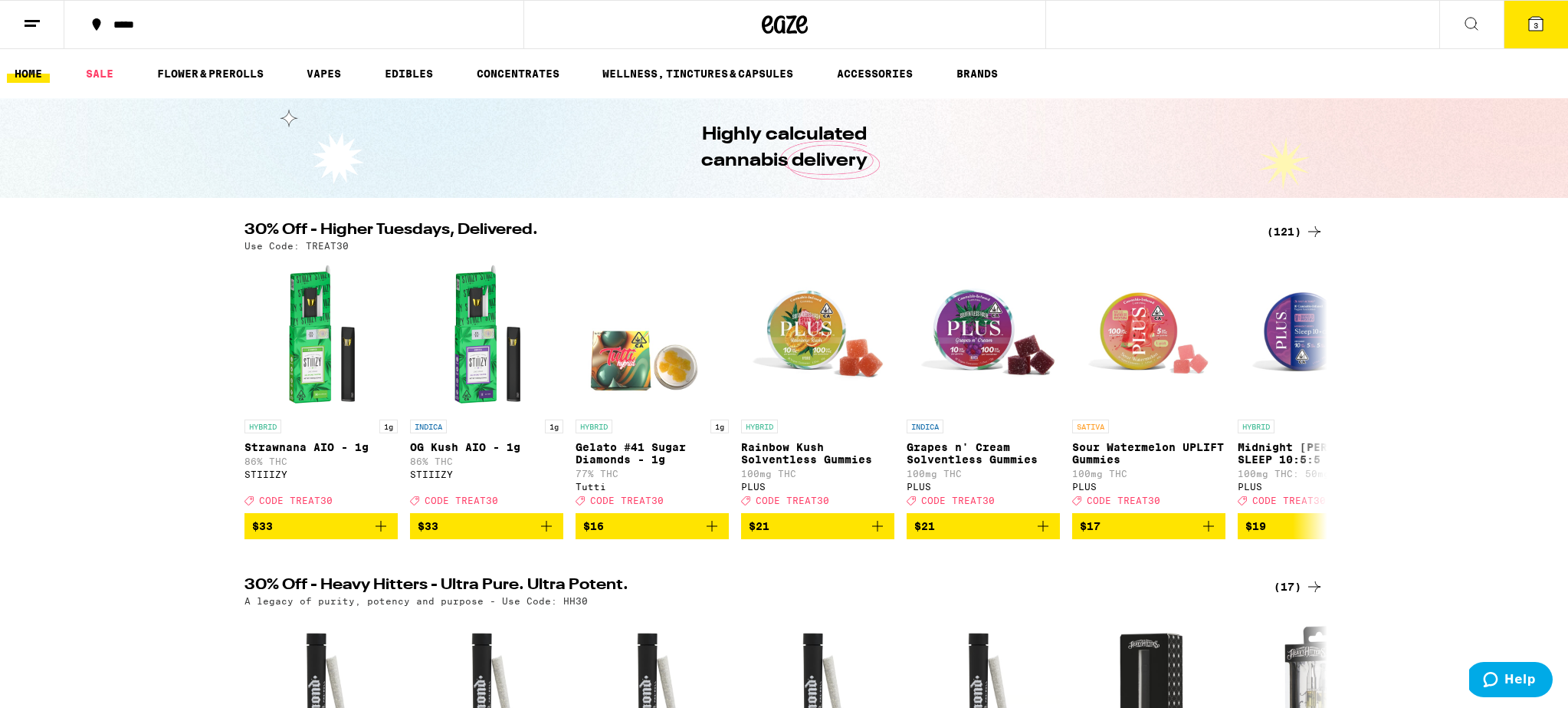
click at [1521, 20] on button "3" at bounding box center [1536, 25] width 64 height 47
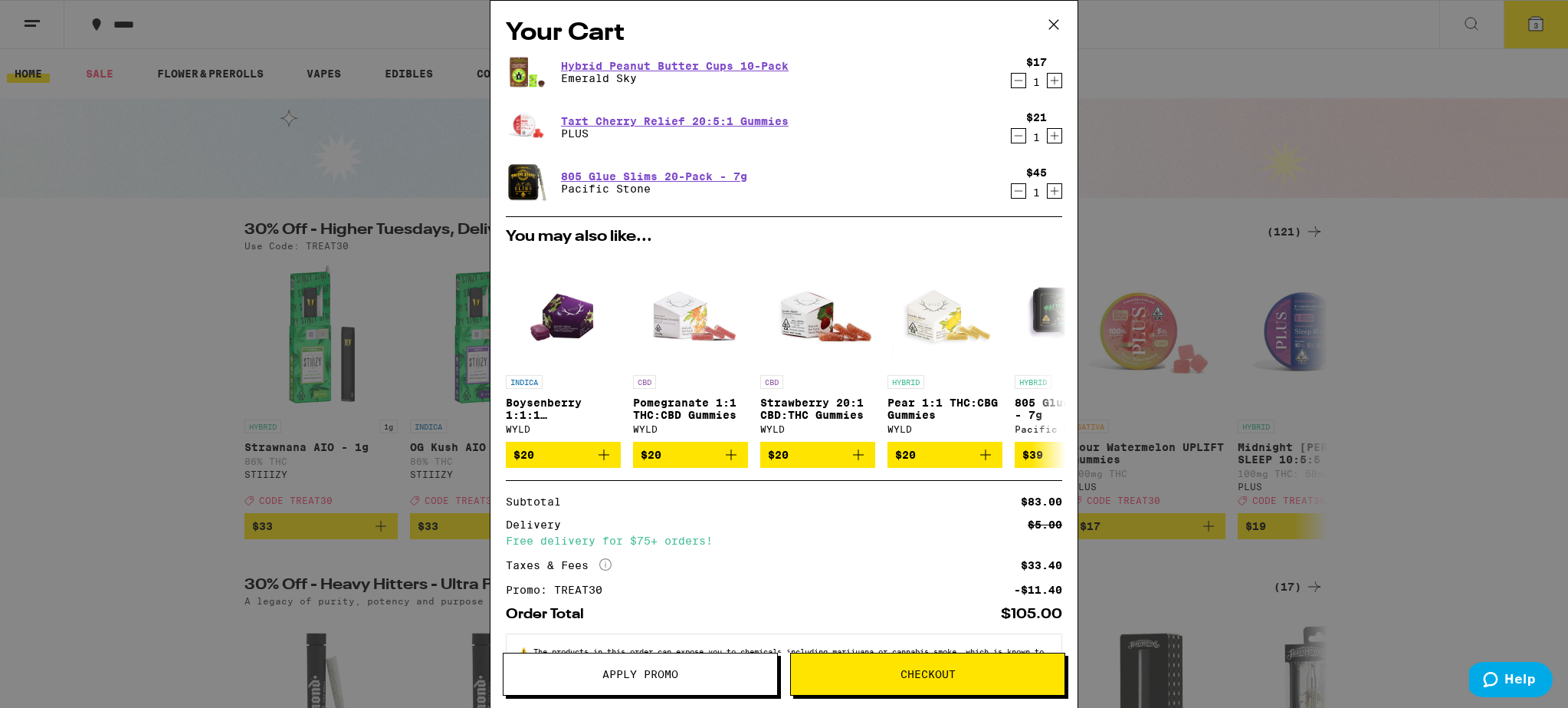
click at [1057, 22] on icon at bounding box center [1053, 24] width 23 height 23
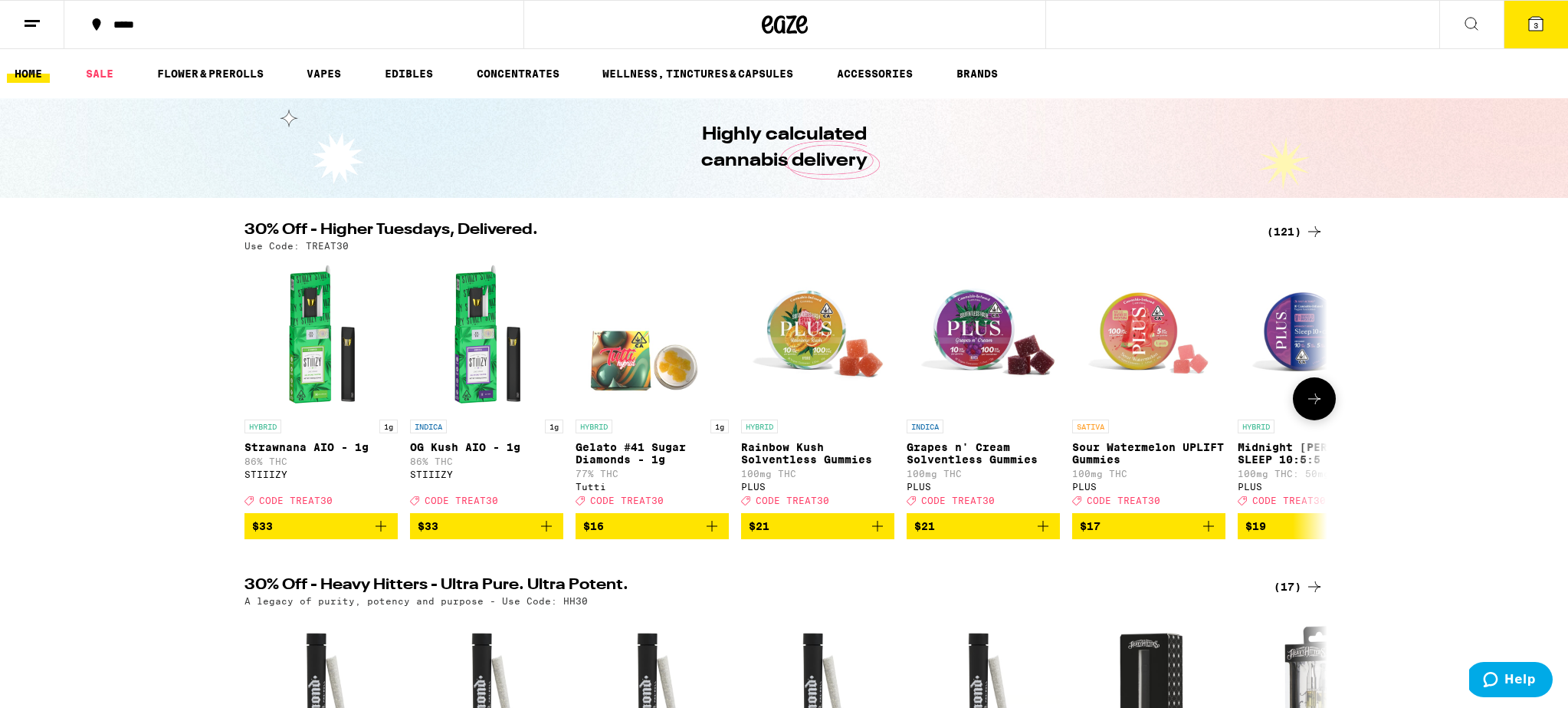
click at [810, 458] on p "Rainbow Kush Solventless Gummies" at bounding box center [818, 452] width 153 height 25
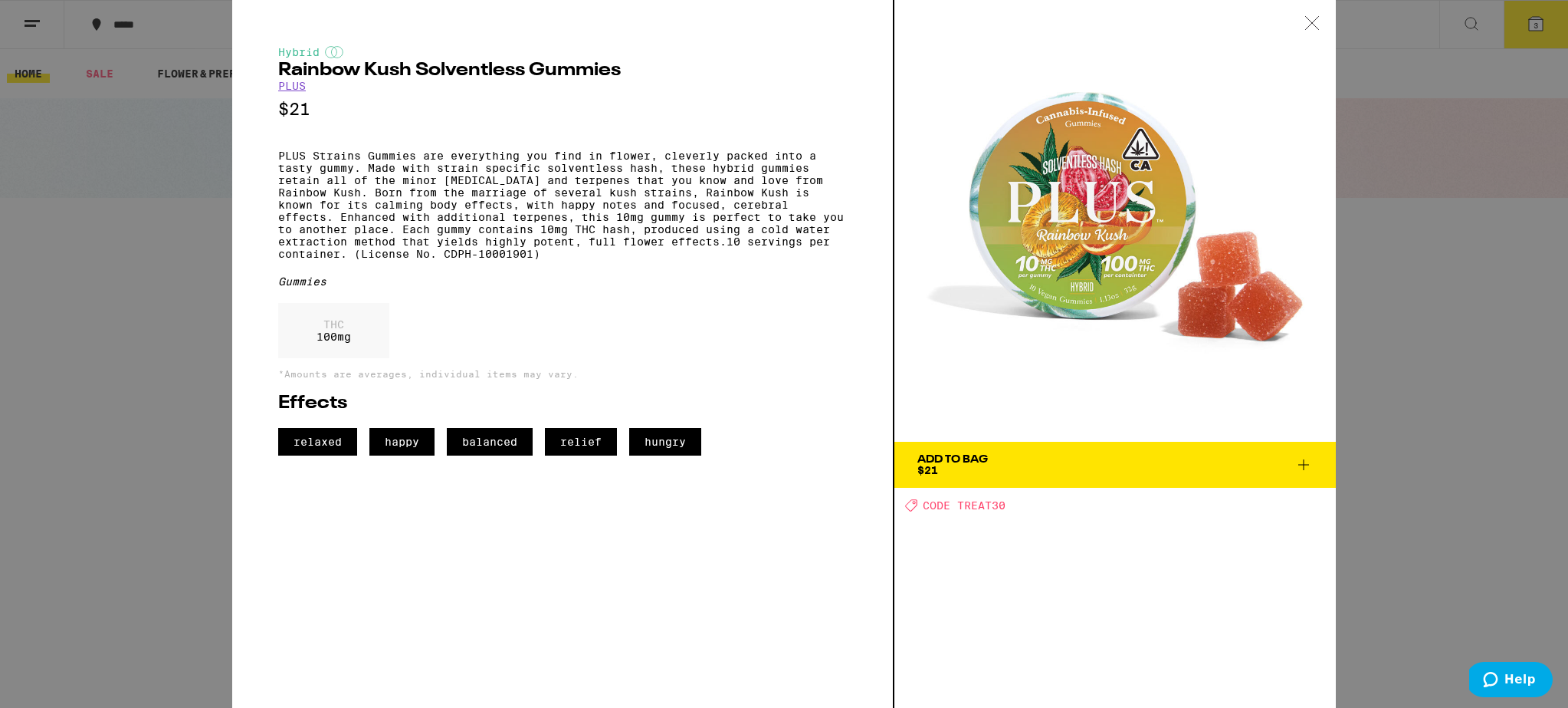
click at [1145, 463] on span "Add To Bag $21" at bounding box center [1115, 464] width 395 height 21
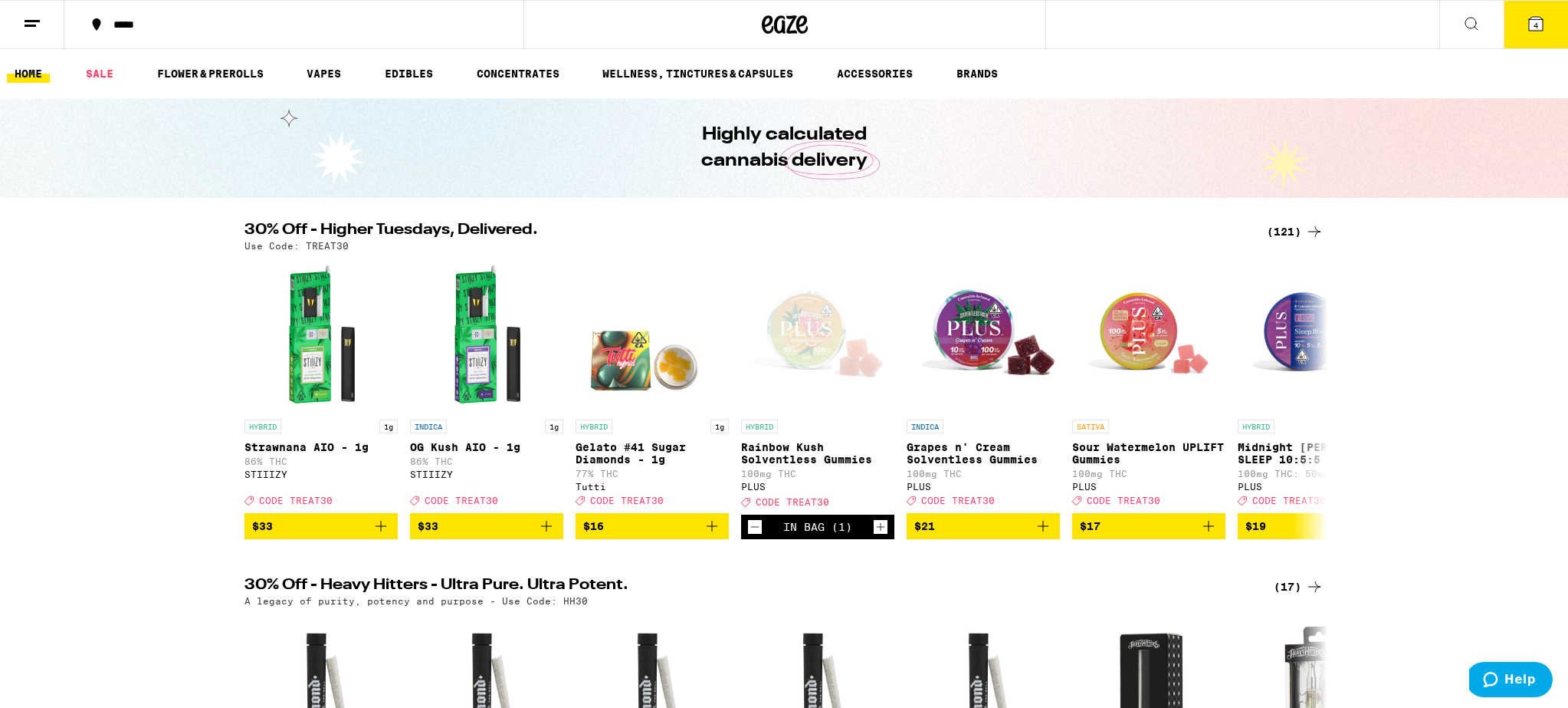
click at [1522, 35] on button "4" at bounding box center [1536, 25] width 64 height 47
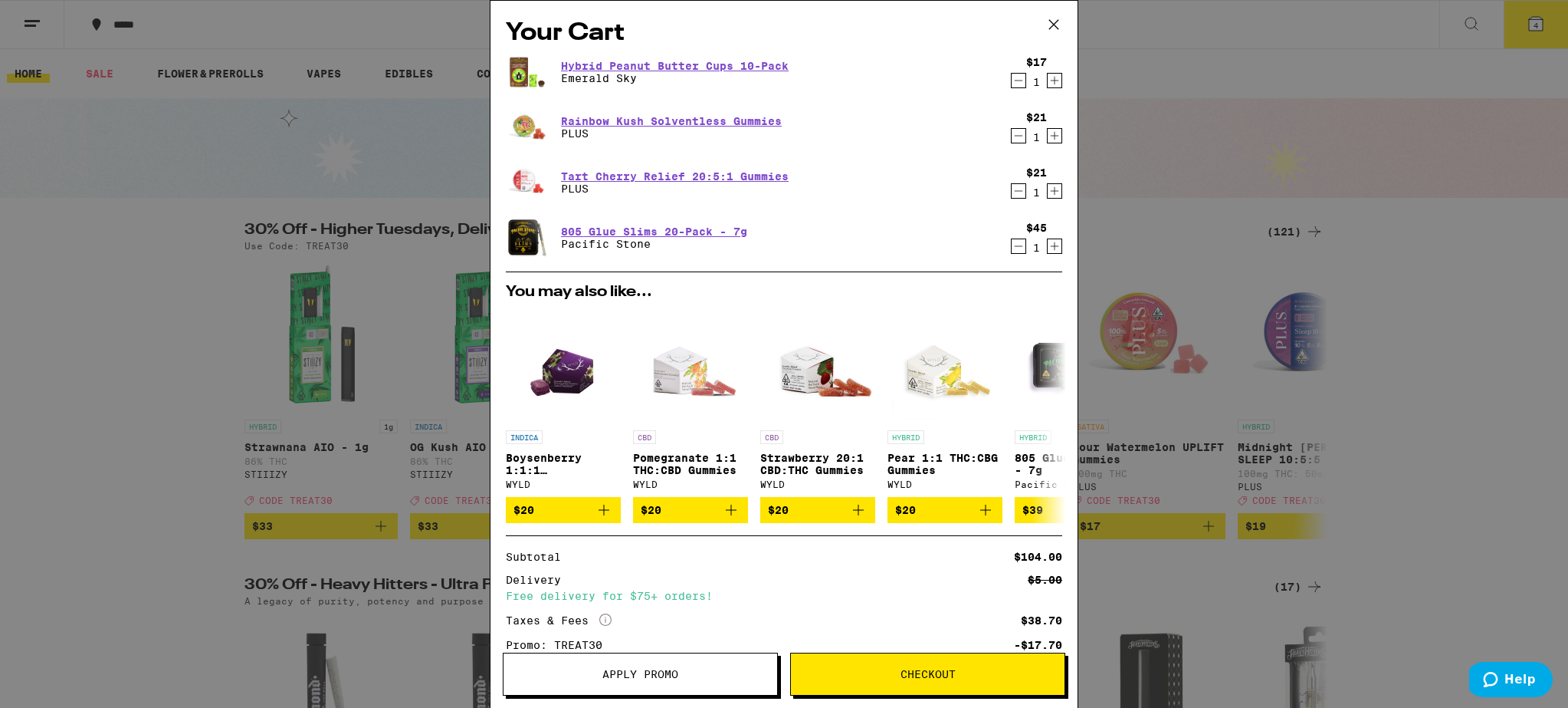
click at [866, 667] on button "Checkout" at bounding box center [928, 674] width 275 height 43
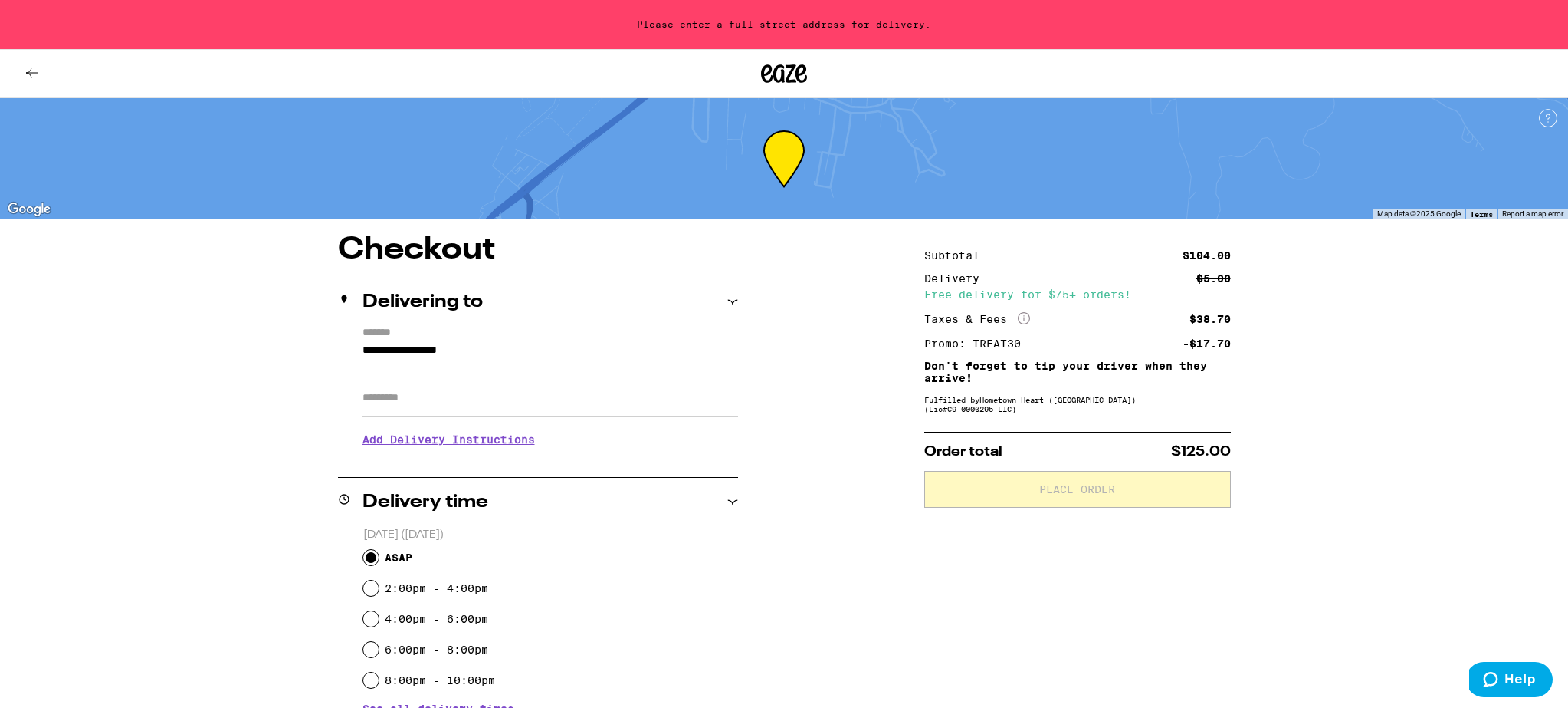
click at [536, 341] on input "**********" at bounding box center [550, 354] width 376 height 26
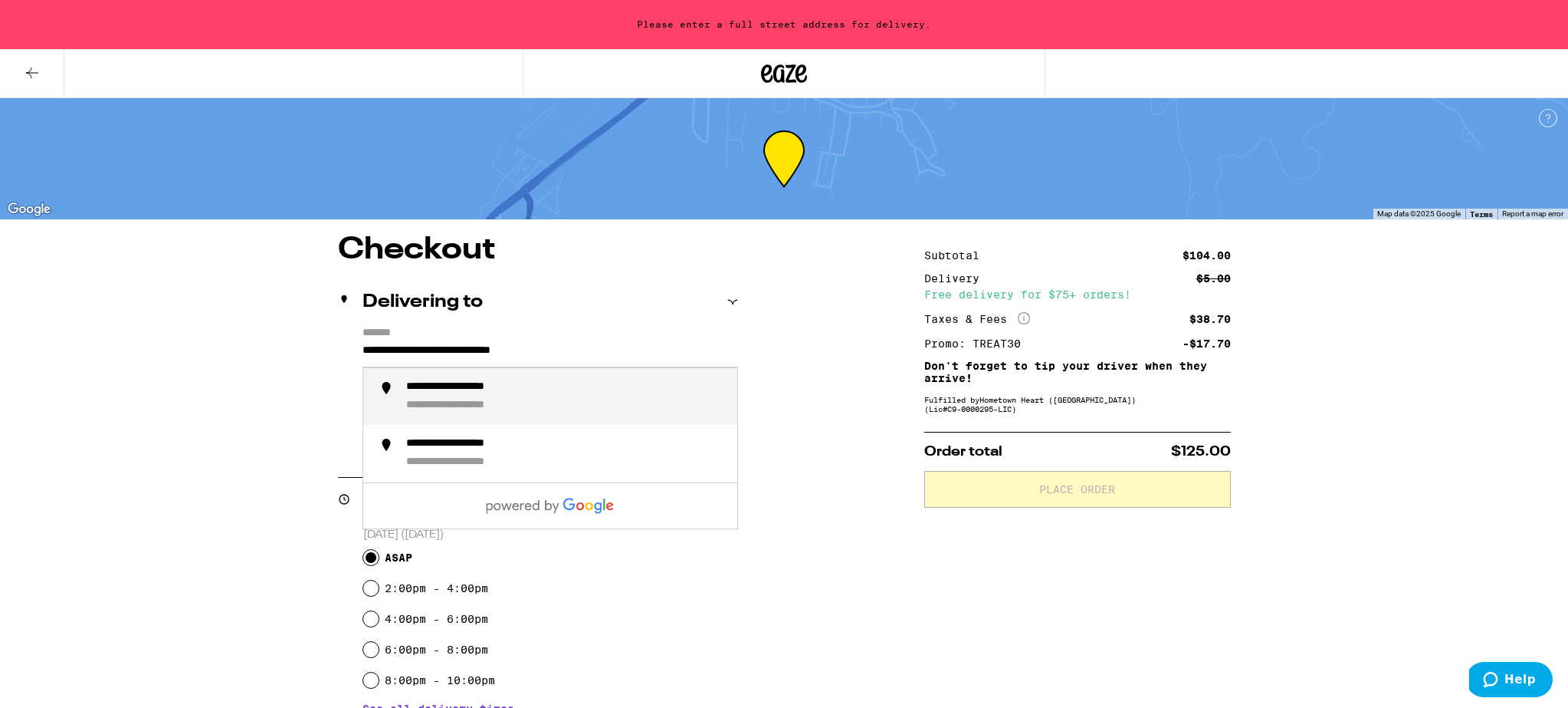
click at [515, 389] on div "**********" at bounding box center [475, 388] width 138 height 14
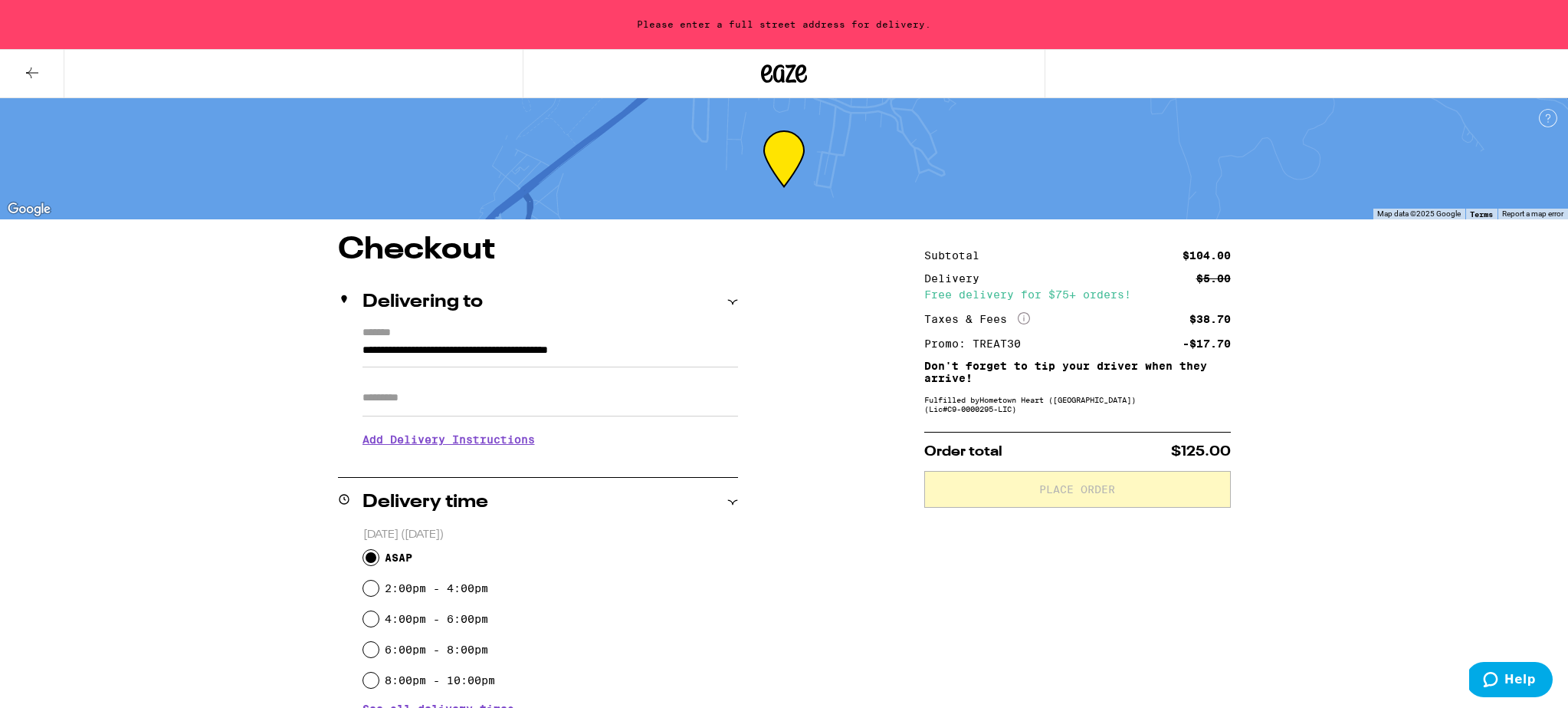
type input "**********"
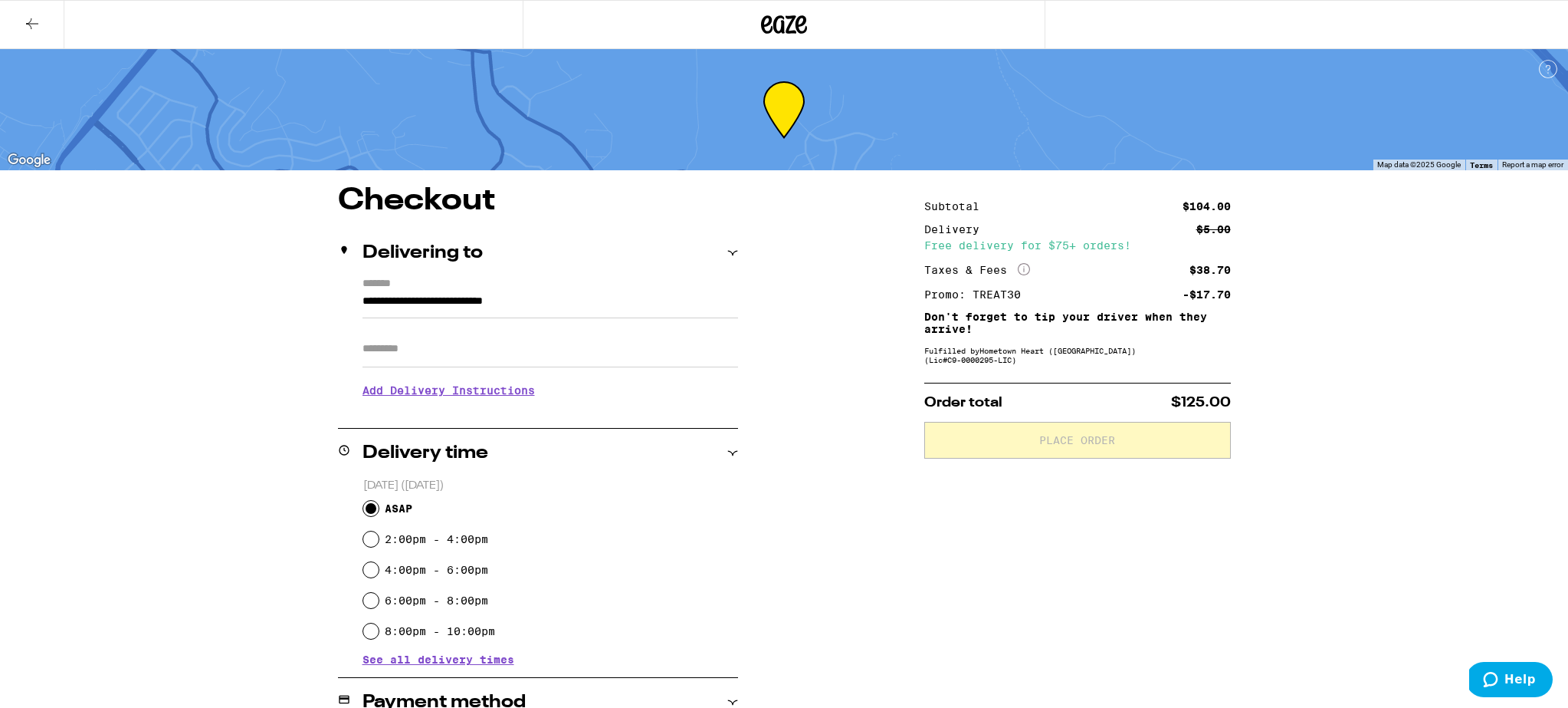
click at [497, 394] on h3 "Add Delivery Instructions" at bounding box center [550, 390] width 376 height 36
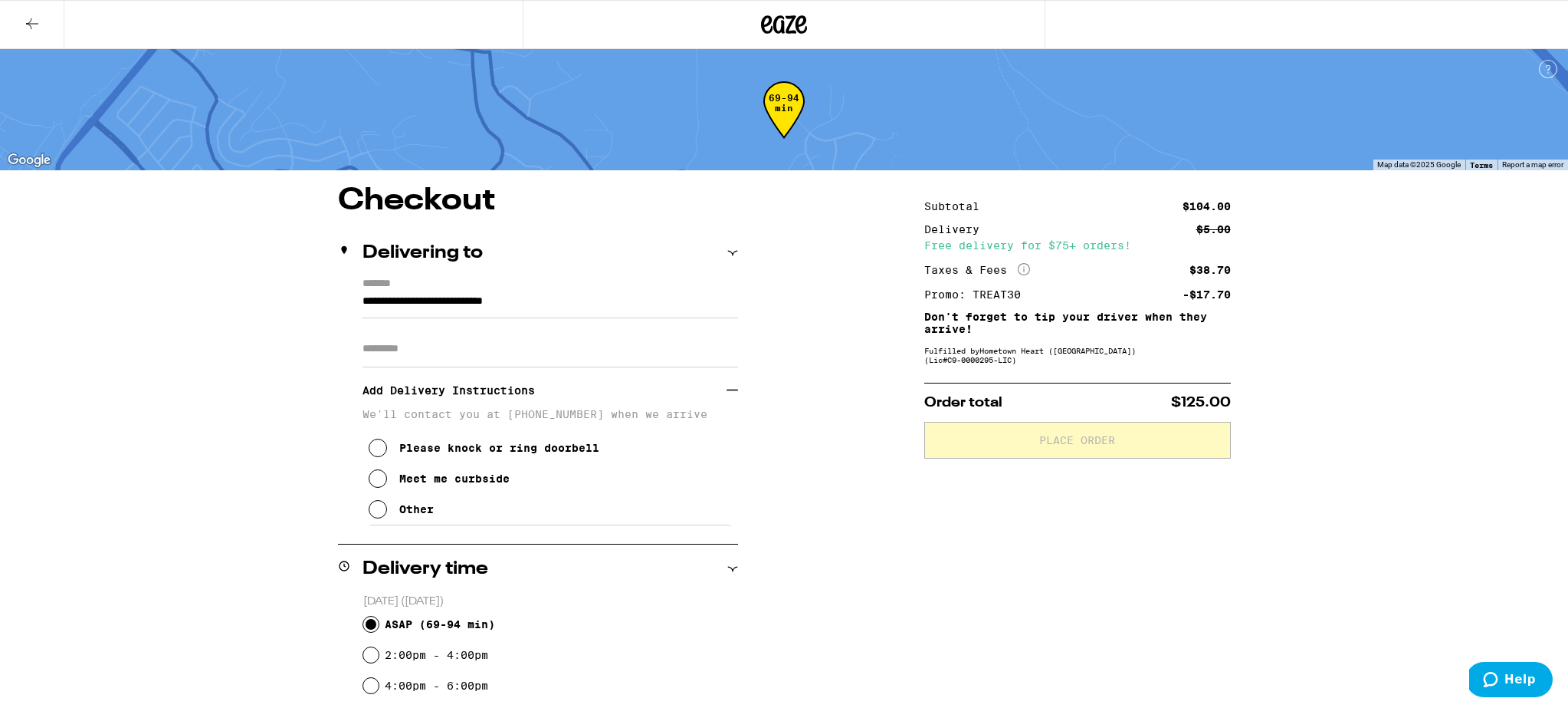
click at [372, 517] on icon at bounding box center [377, 509] width 18 height 18
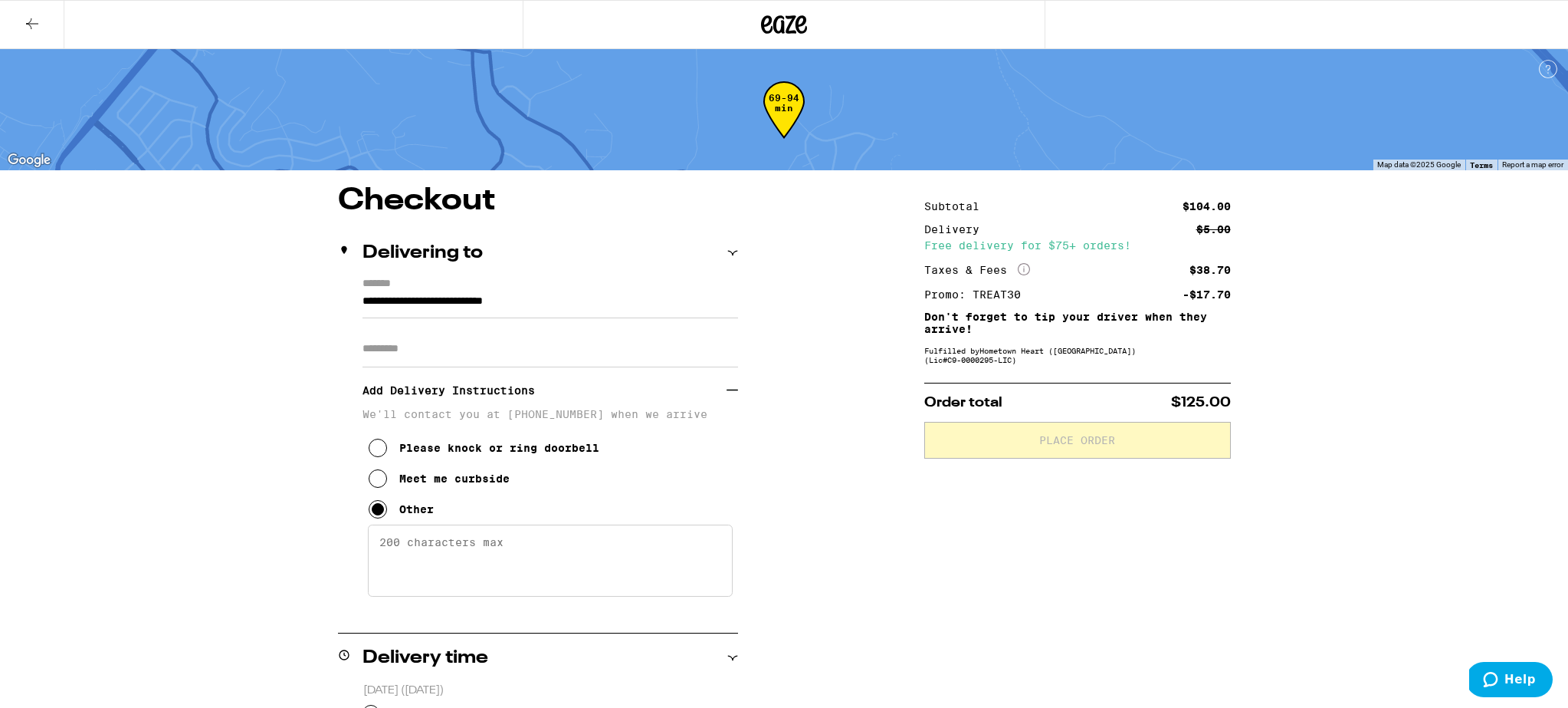
click at [429, 551] on textarea "Enter any other delivery instructions you want driver to know" at bounding box center [550, 560] width 365 height 72
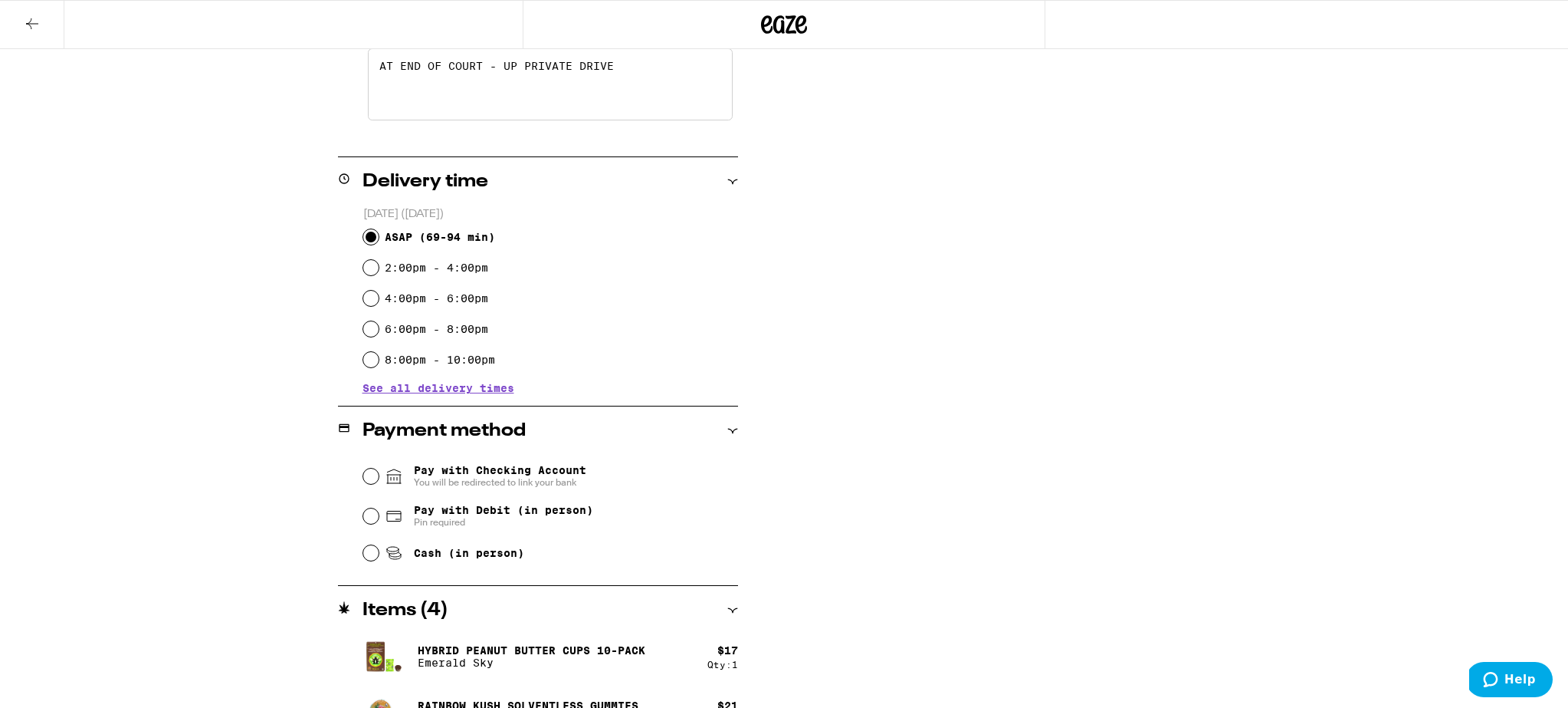
scroll to position [486, 0]
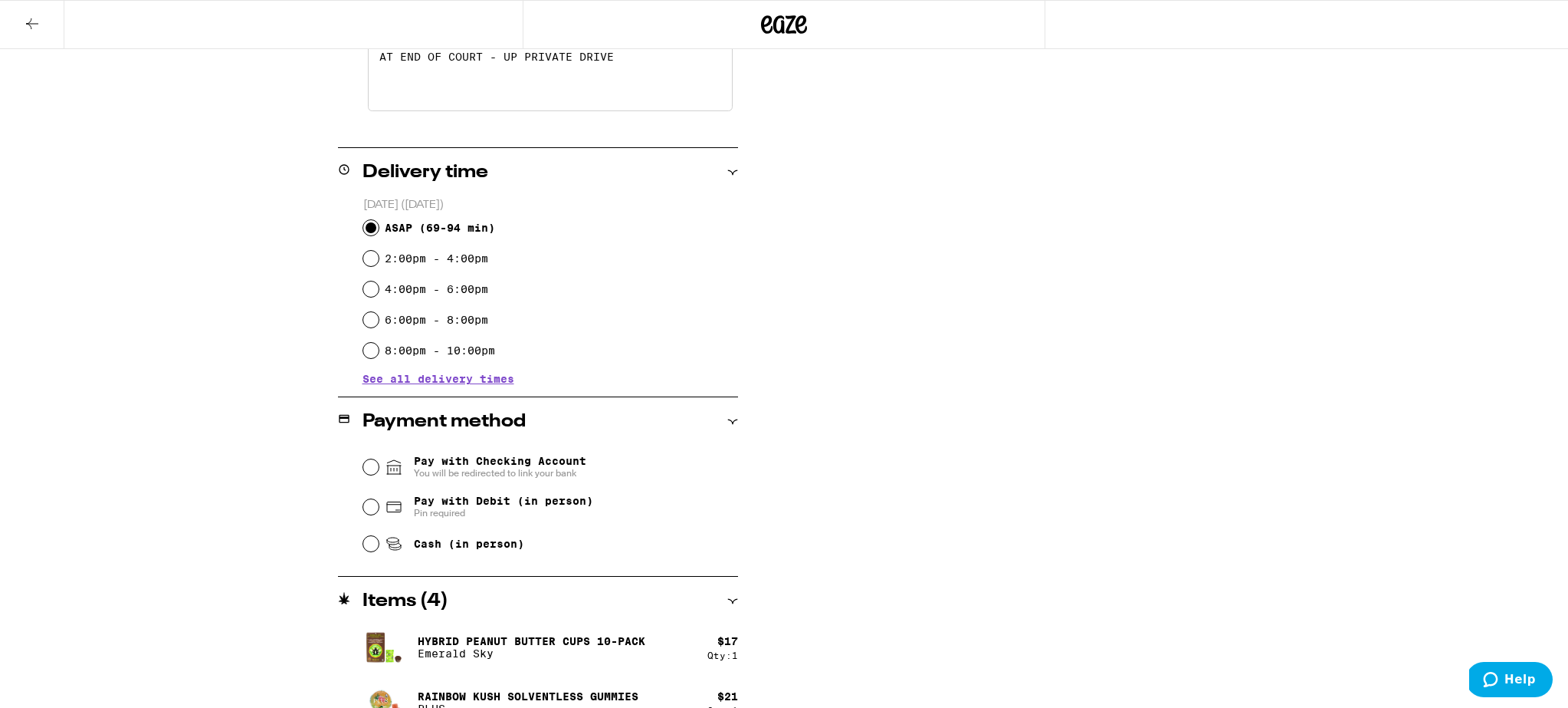
type textarea "AT END OF COURT - UP PRIVATE DRIVE"
click at [371, 547] on input "Cash (in person)" at bounding box center [370, 543] width 15 height 15
radio input "true"
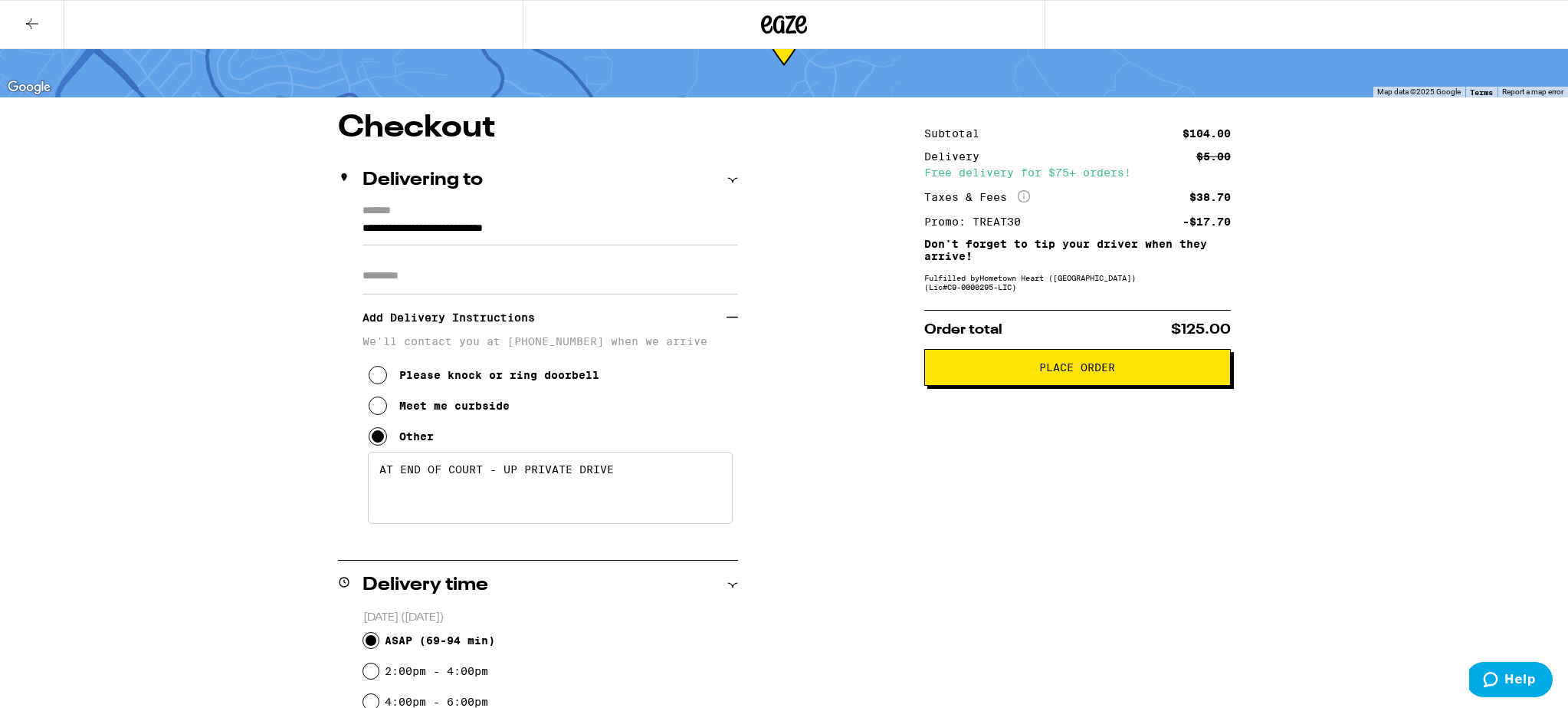
scroll to position [0, 0]
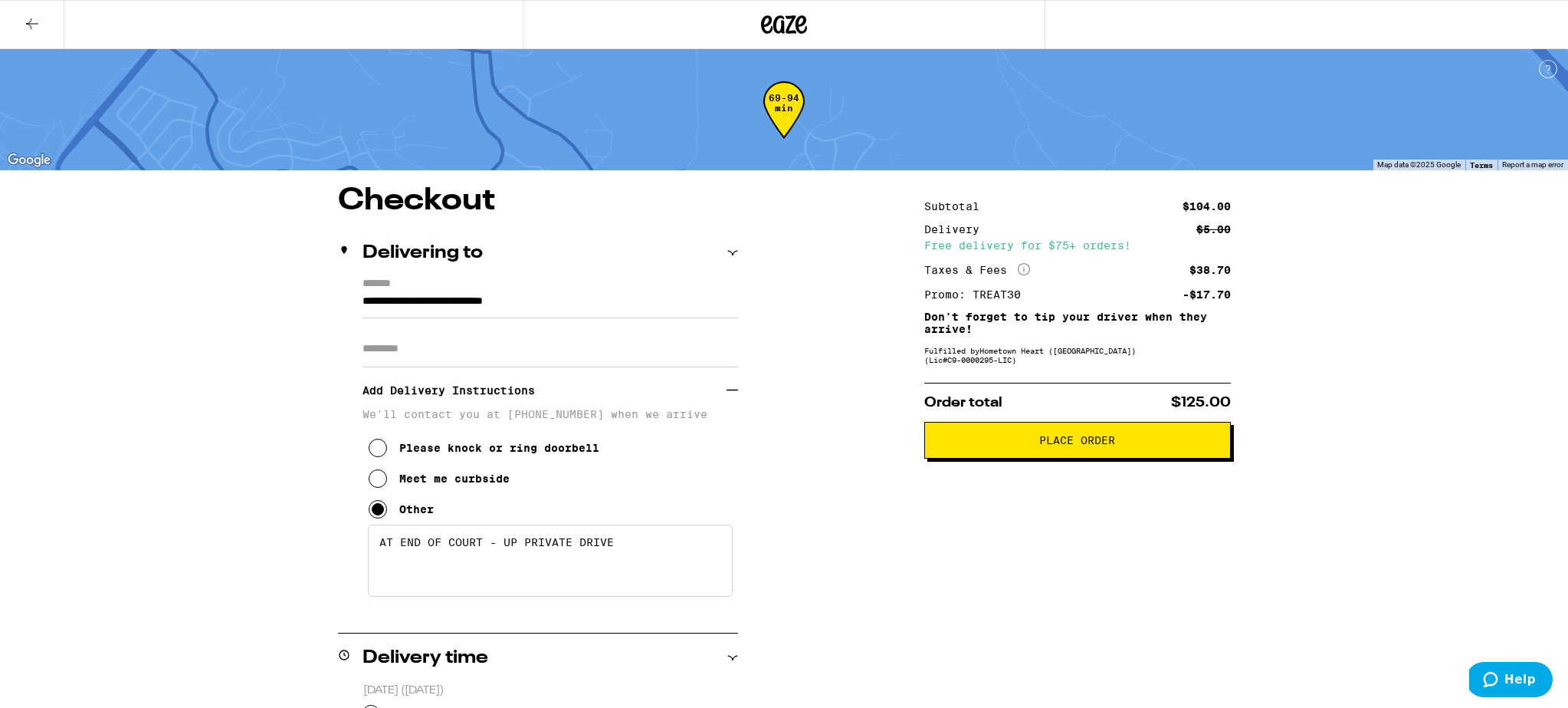
click at [1008, 439] on button "Place Order" at bounding box center [1078, 440] width 307 height 37
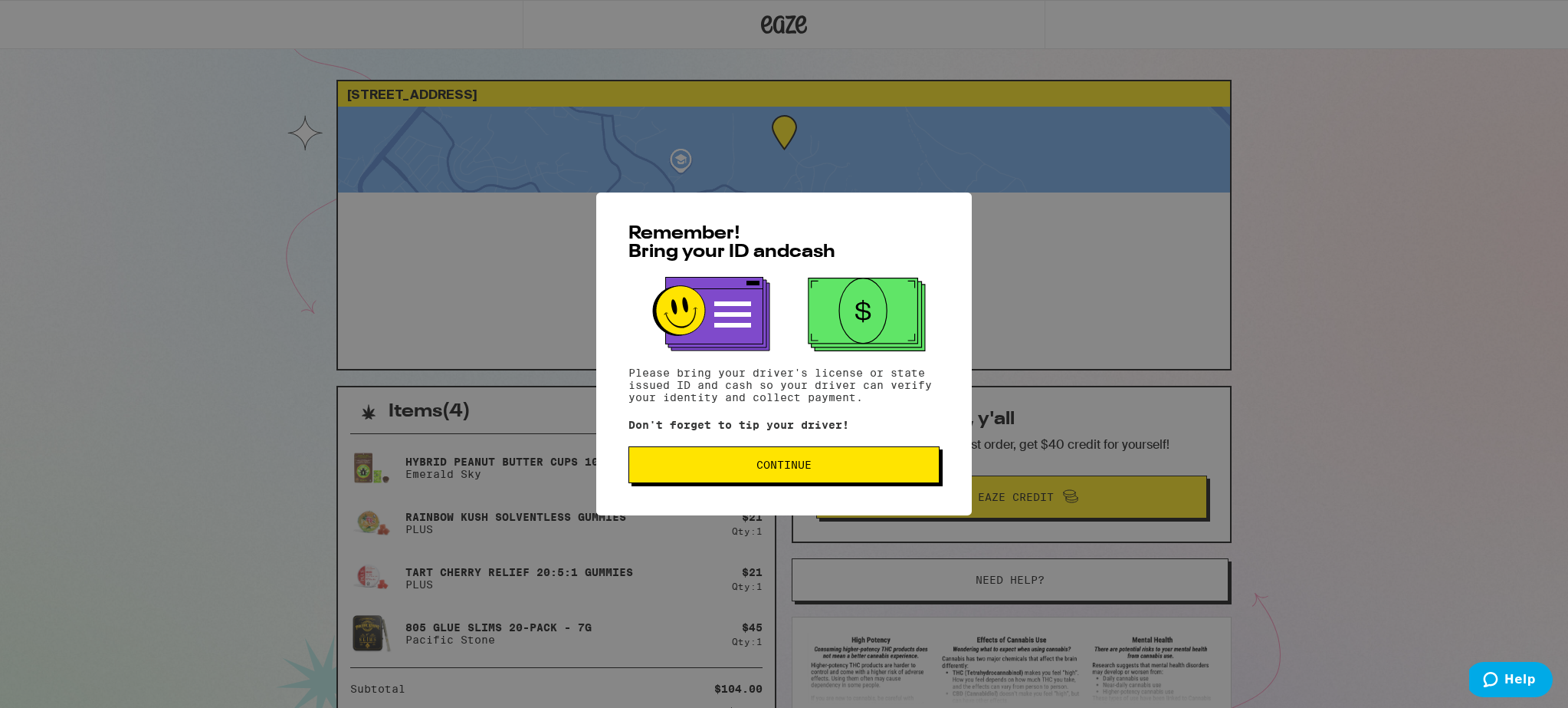
click at [807, 464] on span "Continue" at bounding box center [784, 465] width 55 height 11
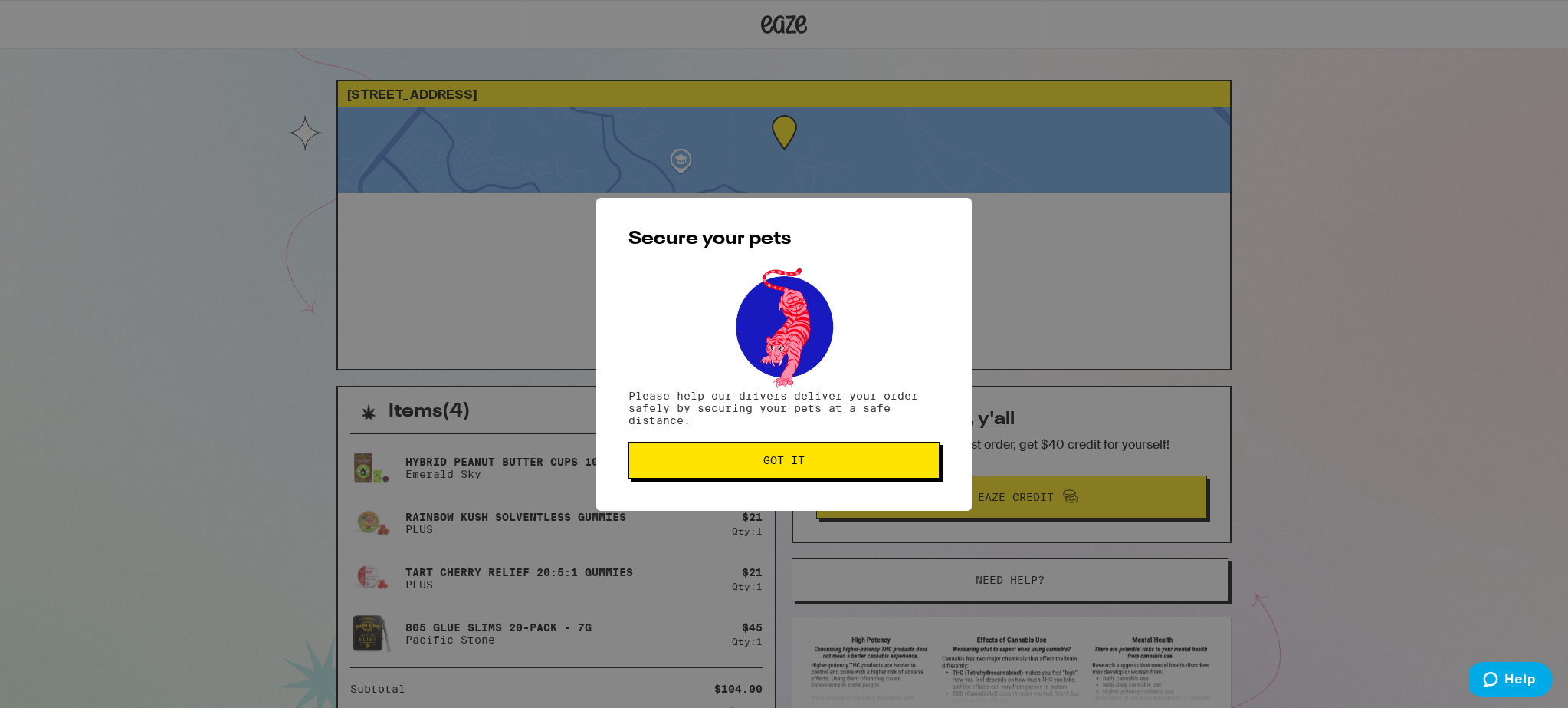
click at [807, 464] on span "Got it" at bounding box center [784, 460] width 285 height 11
